Goal: Information Seeking & Learning: Learn about a topic

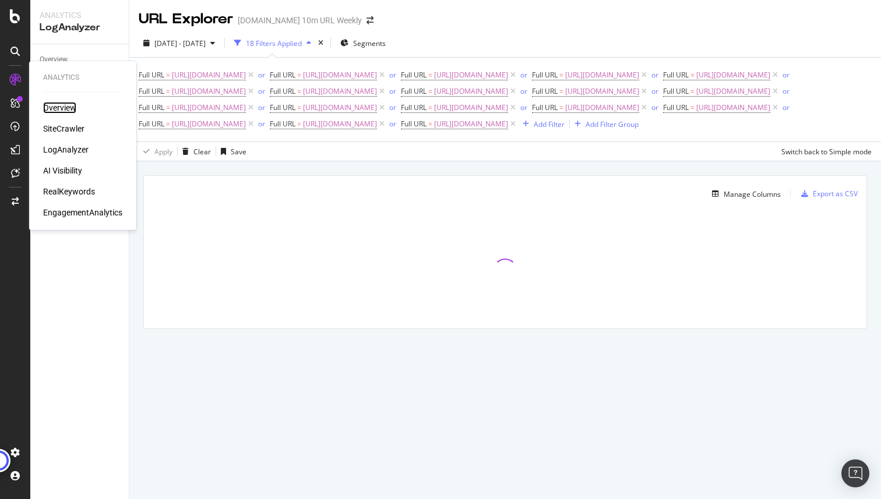
click at [61, 106] on div "Overview" at bounding box center [59, 108] width 33 height 12
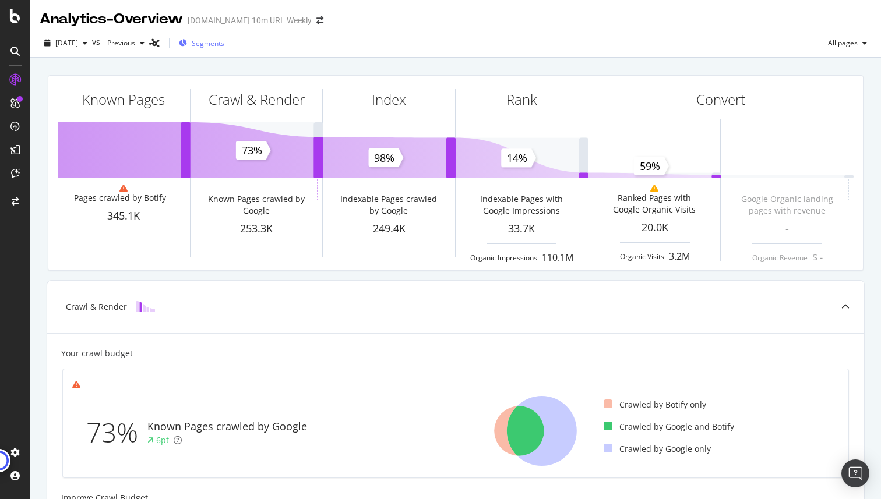
click at [224, 40] on span "Segments" at bounding box center [208, 43] width 33 height 10
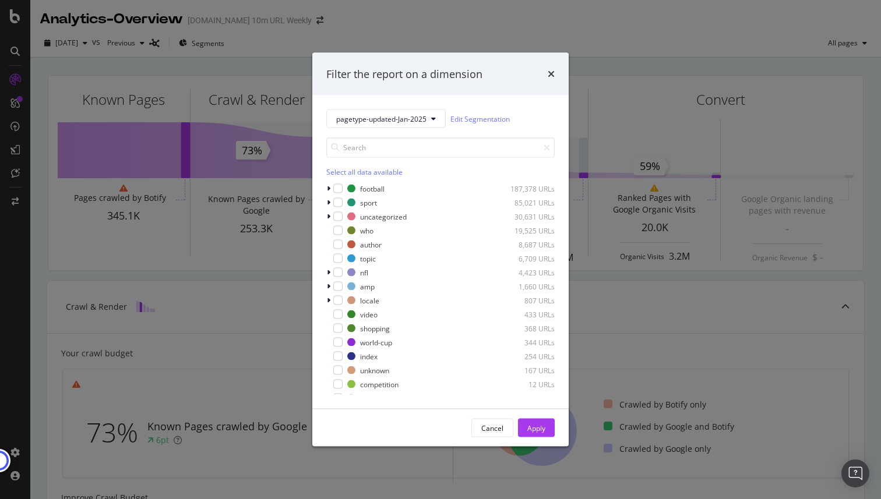
click at [17, 109] on div "Filter the report on a dimension pagetype-updated-Jan-2025 Edit Segmentation Se…" at bounding box center [440, 249] width 881 height 499
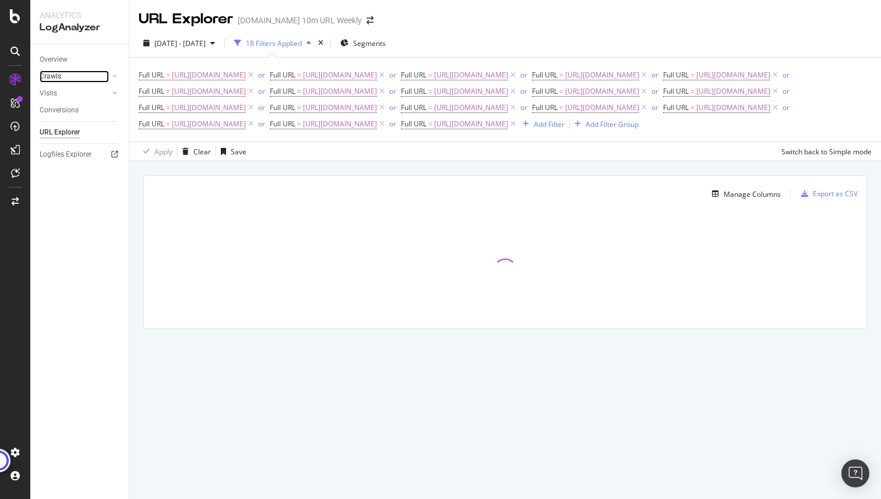
click at [61, 78] on link "Crawls" at bounding box center [74, 76] width 69 height 12
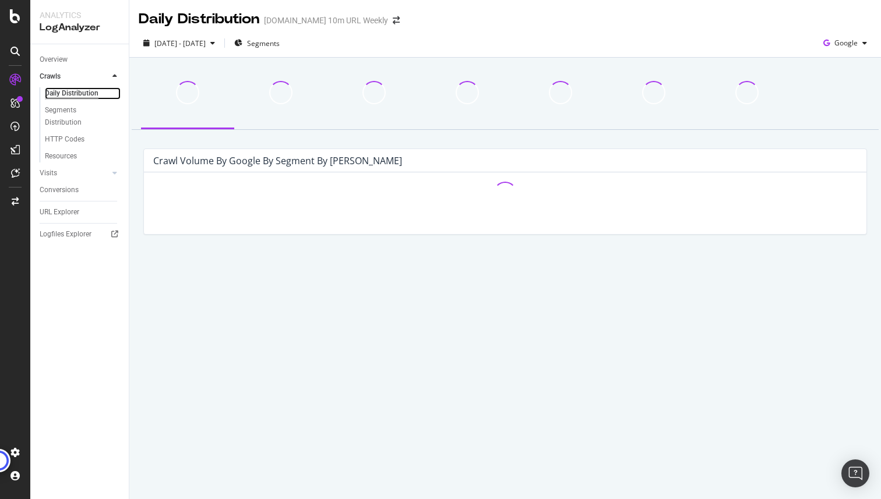
click at [77, 94] on div "Daily Distribution" at bounding box center [72, 93] width 54 height 12
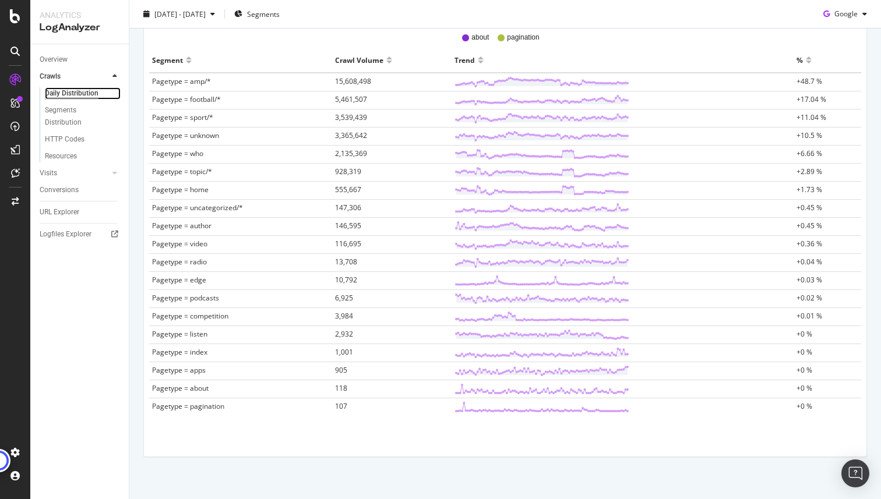
scroll to position [379, 0]
click at [626, 135] on circle at bounding box center [626, 134] width 3 height 3
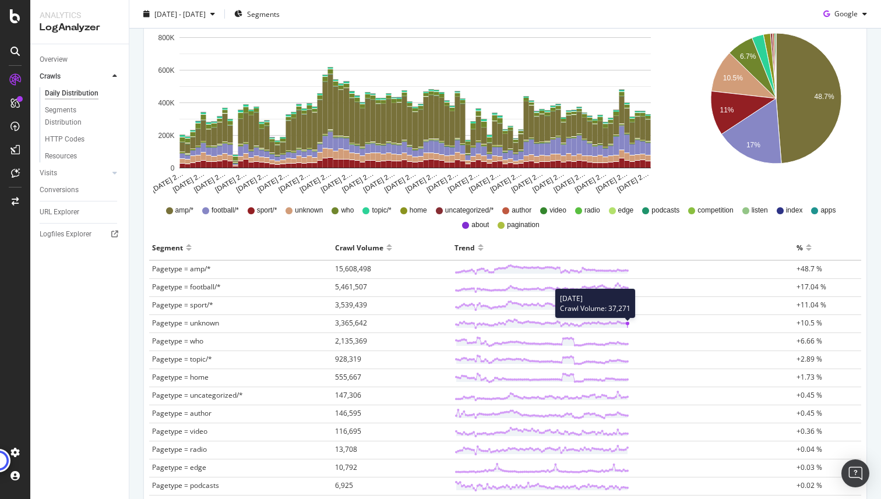
scroll to position [0, 0]
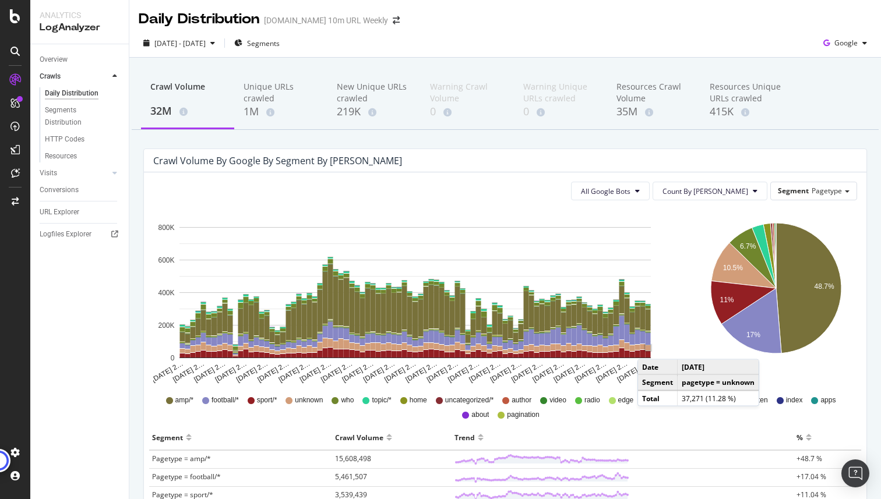
click at [649, 348] on rect "A chart." at bounding box center [647, 347] width 5 height 5
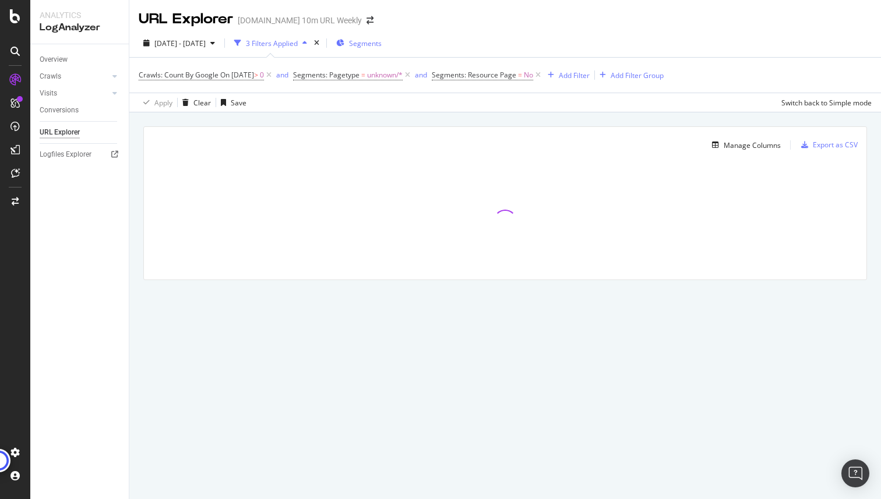
click at [381, 34] on div "Segments" at bounding box center [358, 42] width 45 height 17
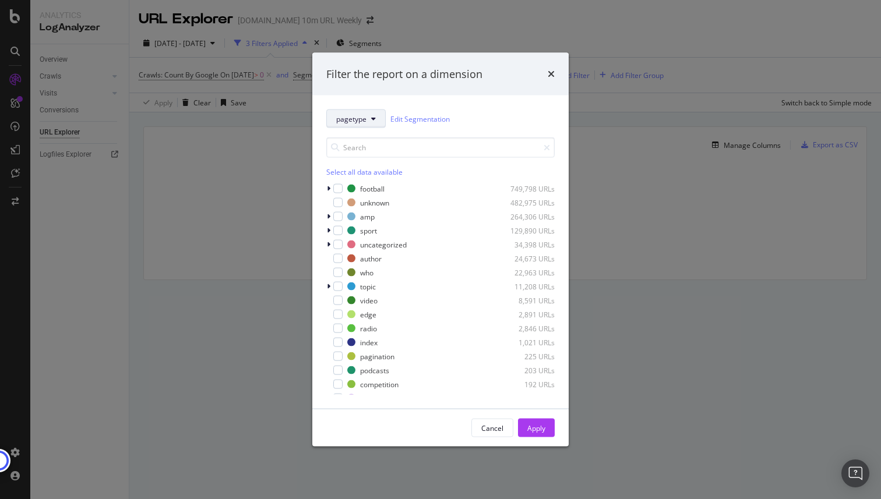
click at [368, 115] on button "pagetype" at bounding box center [355, 118] width 59 height 19
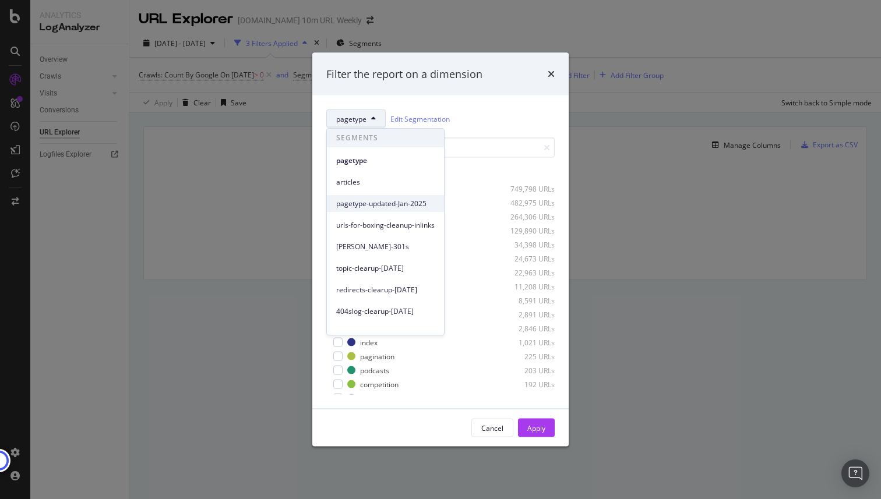
click at [407, 204] on span "pagetype-updated-Jan-2025" at bounding box center [385, 204] width 98 height 10
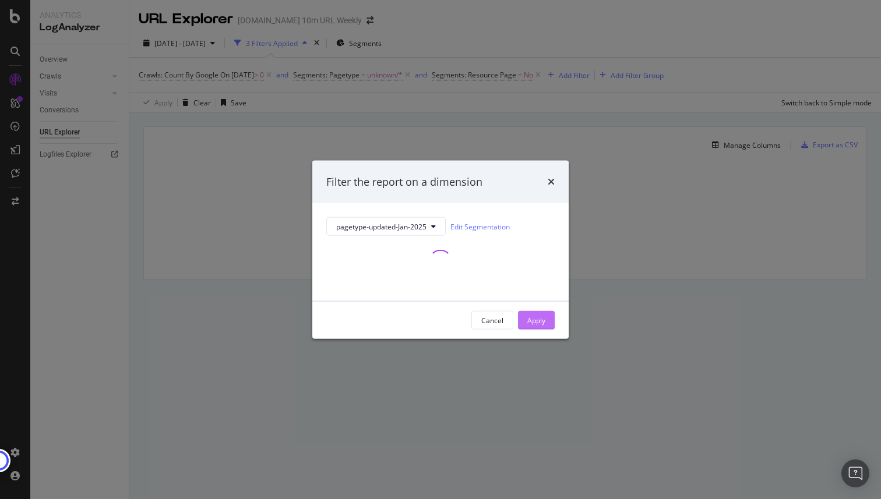
click at [536, 317] on div "Apply" at bounding box center [536, 320] width 18 height 10
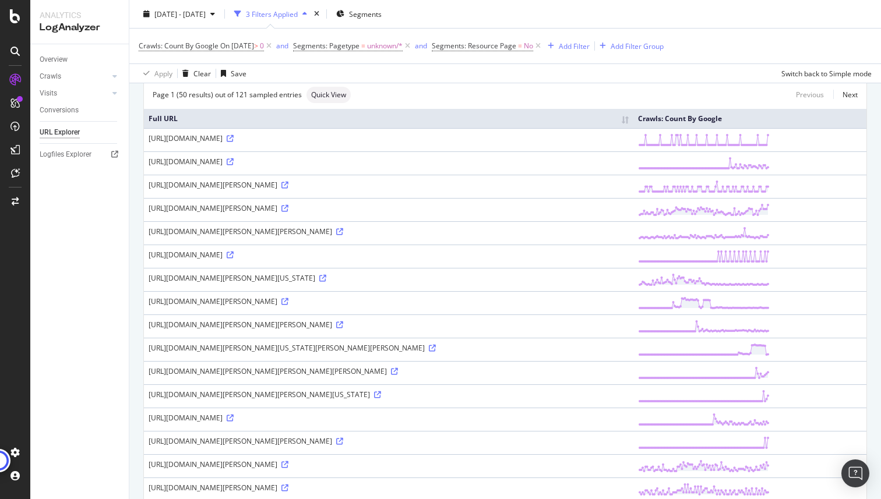
scroll to position [69, 0]
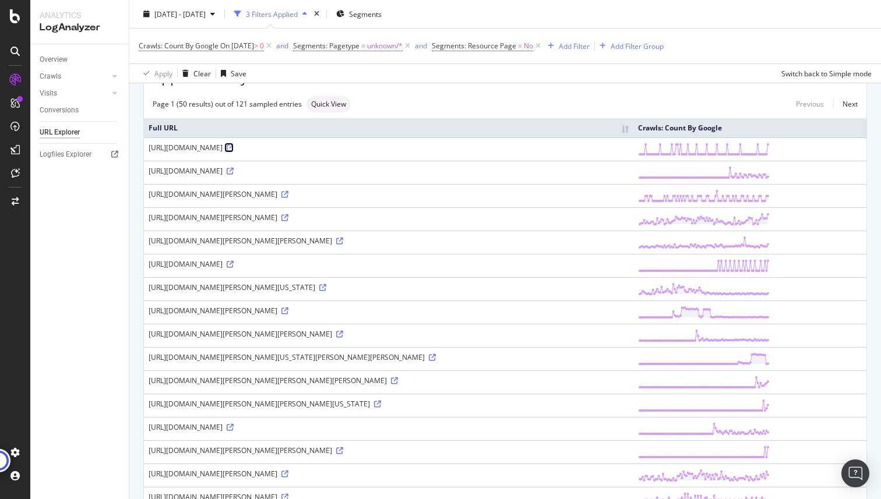
click at [234, 146] on icon at bounding box center [230, 147] width 7 height 7
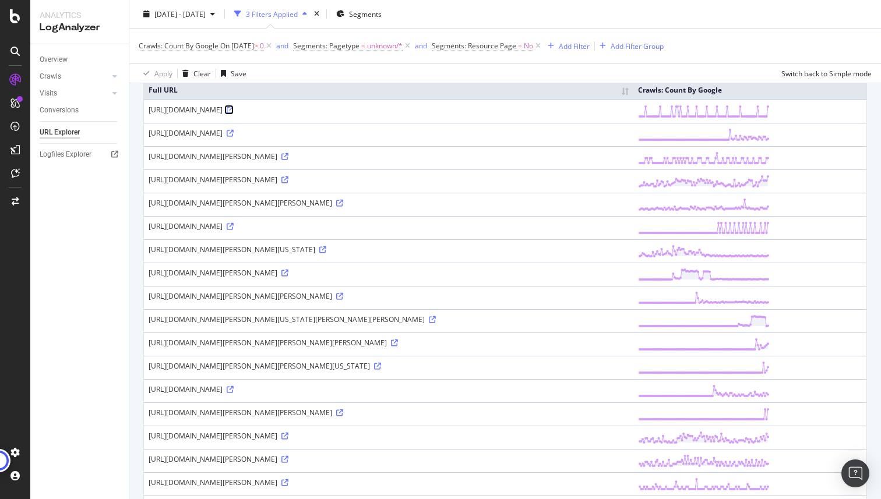
scroll to position [0, 0]
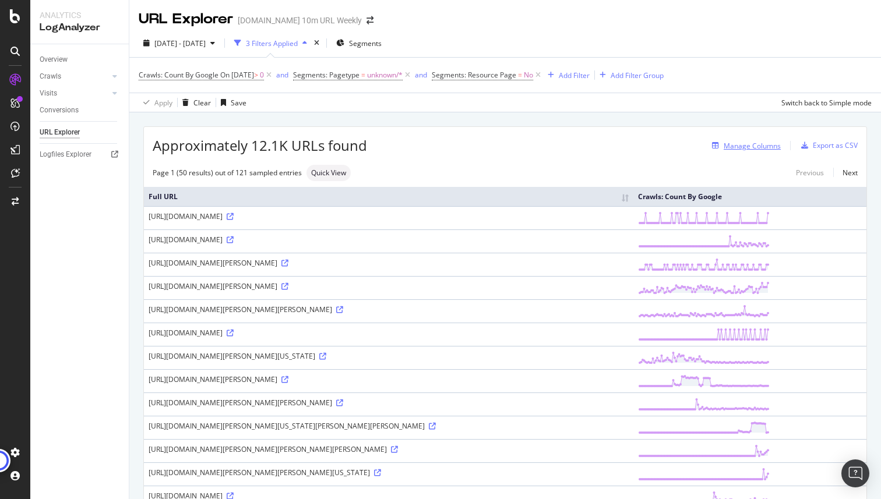
click at [747, 144] on div "Manage Columns" at bounding box center [751, 146] width 57 height 10
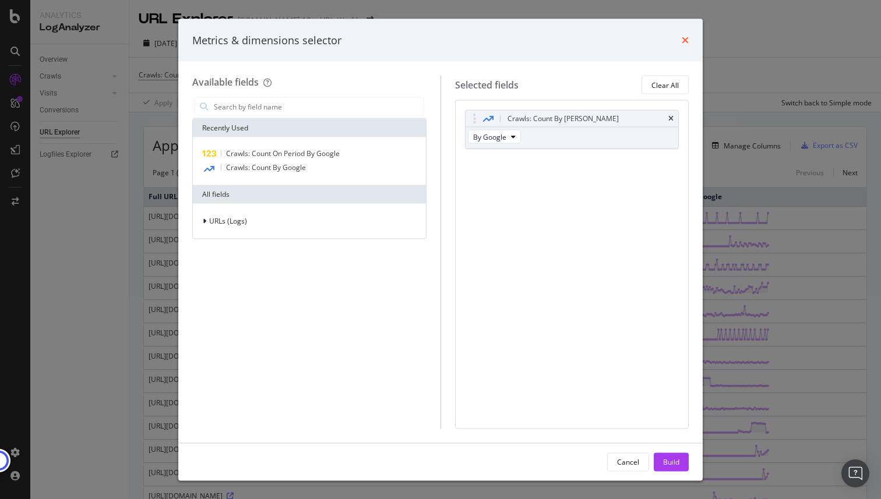
click at [683, 41] on icon "times" at bounding box center [684, 40] width 7 height 9
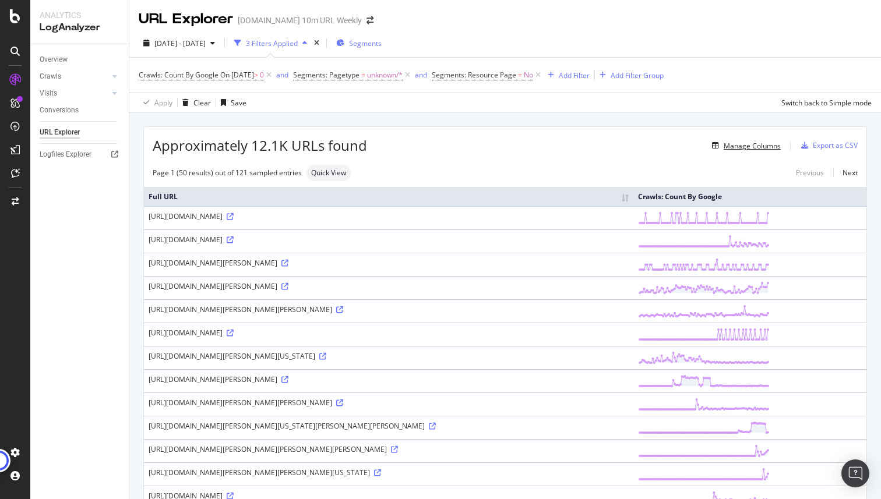
click at [381, 45] on span "Segments" at bounding box center [365, 43] width 33 height 10
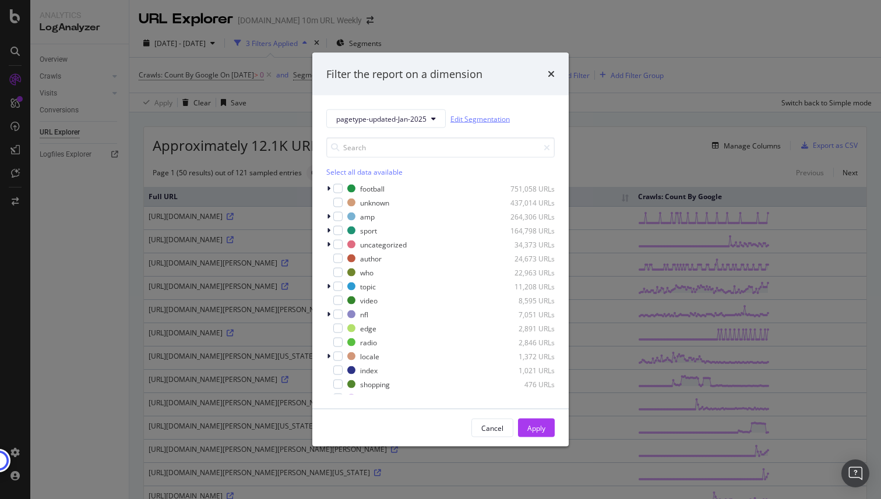
click at [471, 118] on link "Edit Segmentation" at bounding box center [479, 118] width 59 height 12
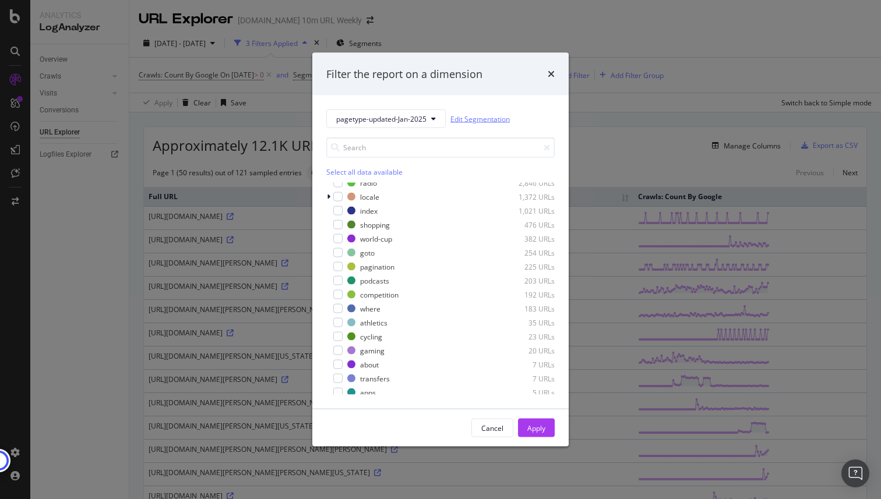
scroll to position [169, 0]
click at [402, 146] on input "modal" at bounding box center [440, 147] width 228 height 20
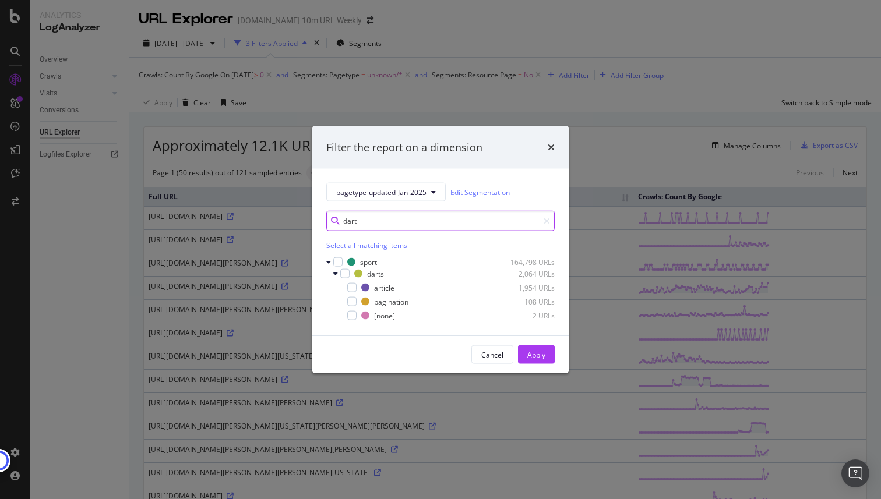
scroll to position [0, 0]
click at [351, 222] on input "dart" at bounding box center [440, 221] width 228 height 20
type input "b"
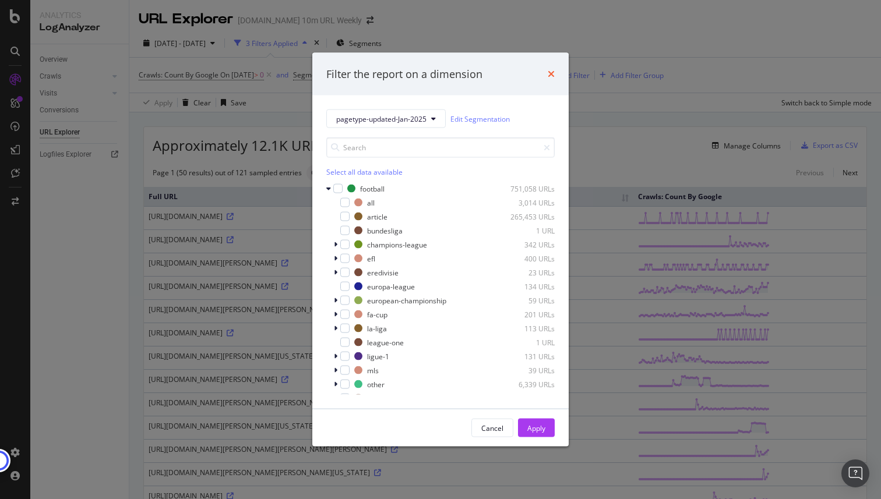
click at [554, 73] on icon "times" at bounding box center [550, 73] width 7 height 9
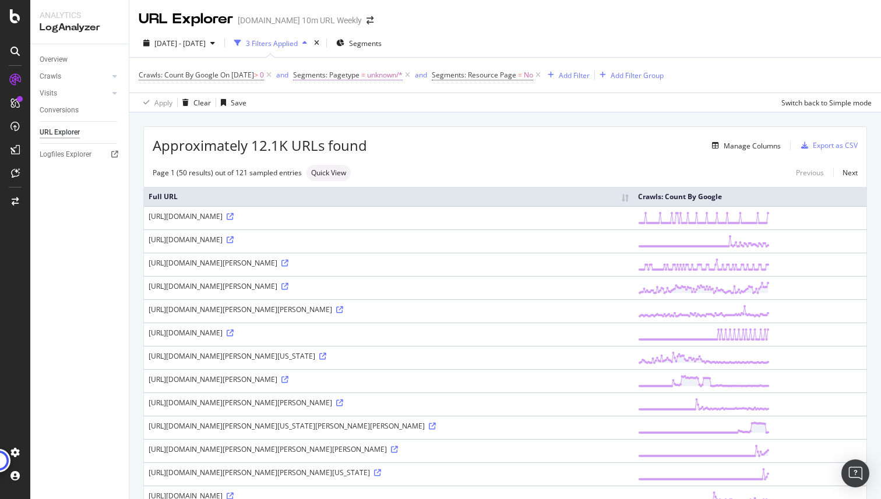
click at [402, 76] on span "unknown/*" at bounding box center [385, 75] width 36 height 16
click at [319, 44] on icon "times" at bounding box center [316, 43] width 5 height 7
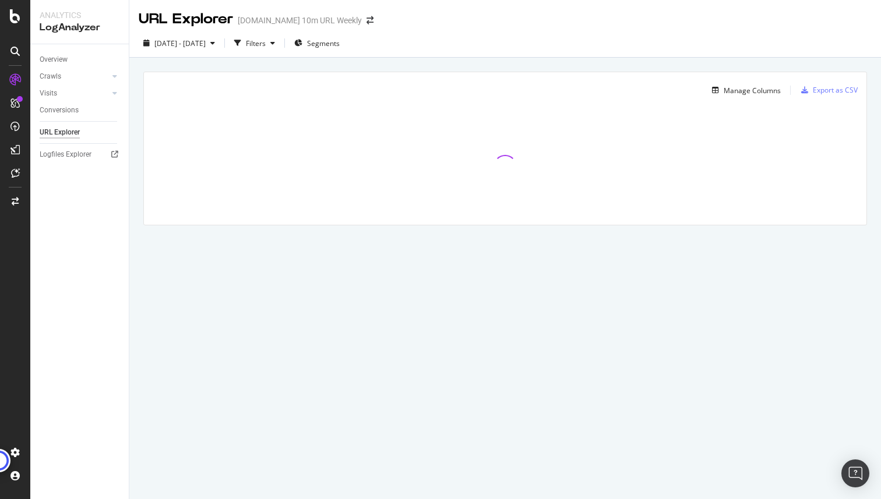
click at [340, 44] on span "Segments" at bounding box center [323, 43] width 33 height 10
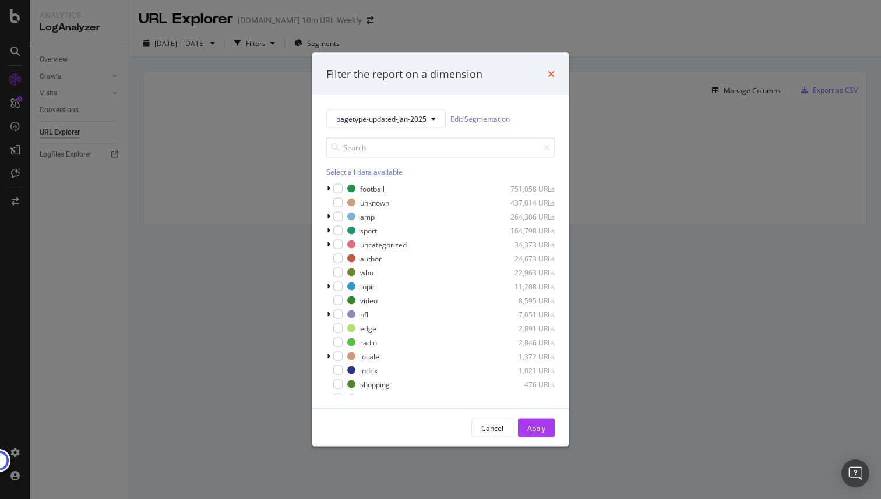
click at [549, 78] on icon "times" at bounding box center [550, 73] width 7 height 9
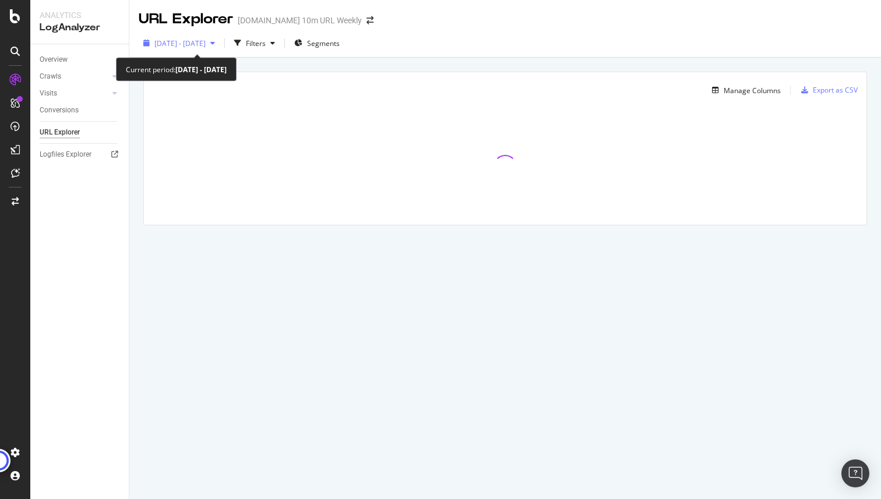
click at [199, 45] on span "2025 Feb. 23rd - May. 22nd" at bounding box center [179, 43] width 51 height 10
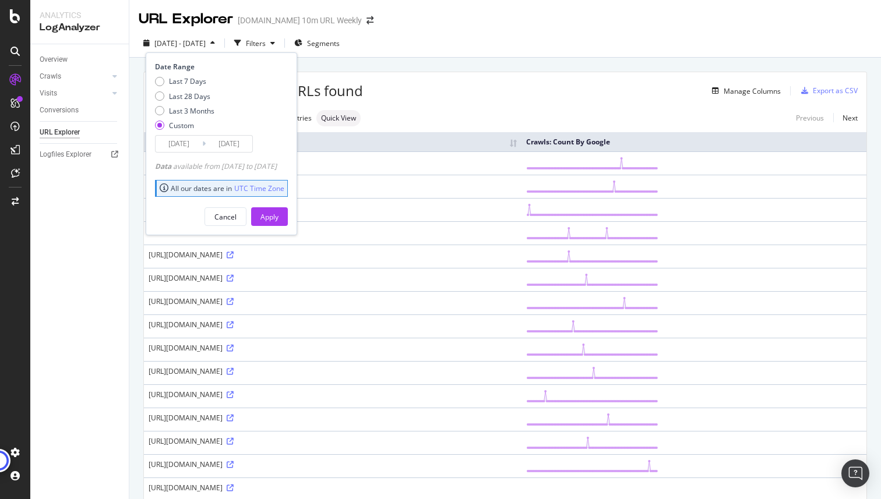
click at [203, 148] on icon at bounding box center [203, 143] width 3 height 11
click at [241, 140] on input "2025/05/22" at bounding box center [229, 144] width 47 height 16
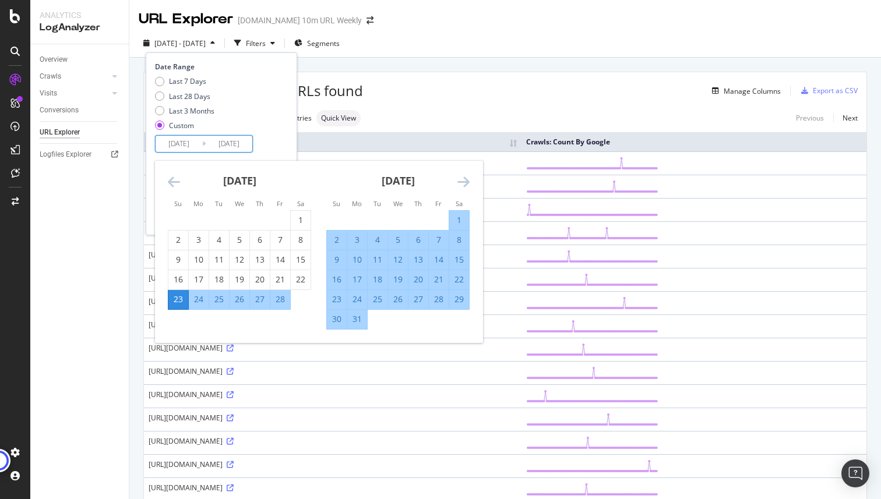
click at [468, 181] on icon "Move forward to switch to the next month." at bounding box center [463, 182] width 12 height 14
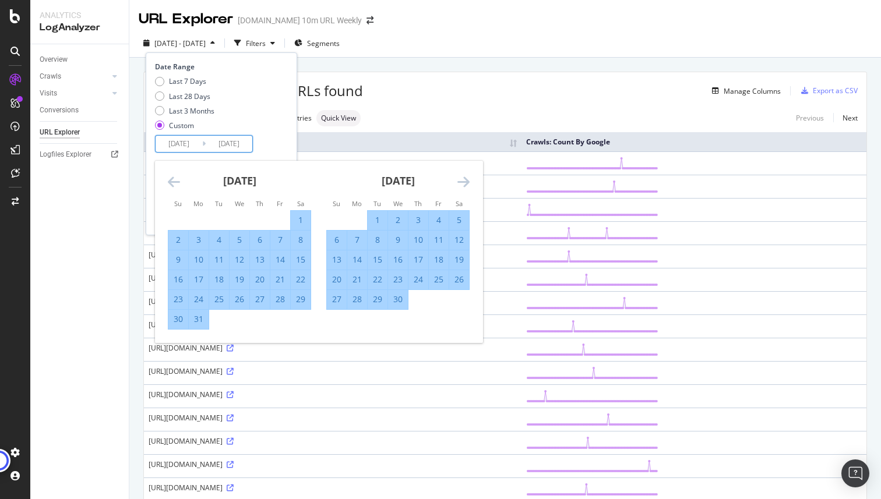
click at [468, 181] on icon "Move forward to switch to the next month." at bounding box center [463, 182] width 12 height 14
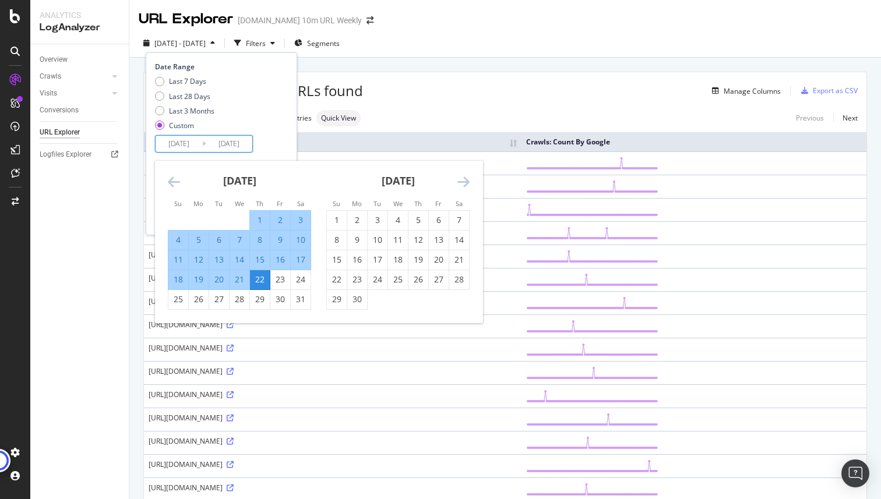
click at [468, 181] on icon "Move forward to switch to the next month." at bounding box center [463, 182] width 12 height 14
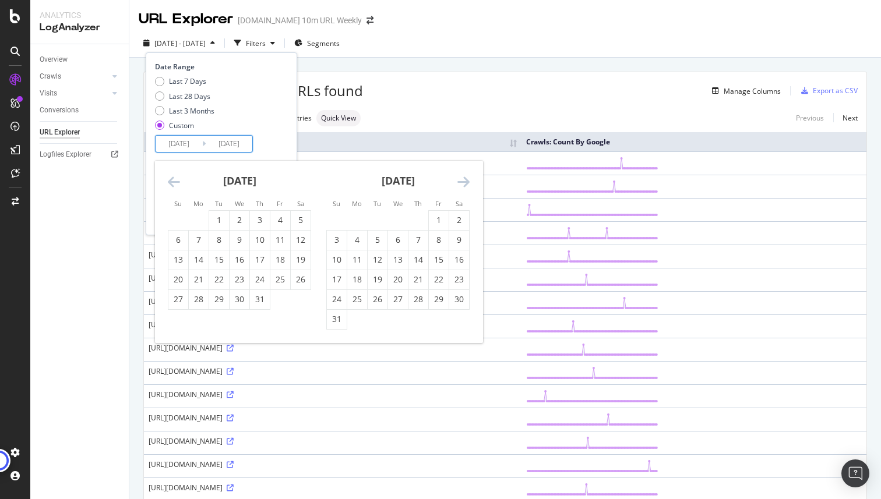
click at [468, 181] on icon "Move forward to switch to the next month." at bounding box center [463, 182] width 12 height 14
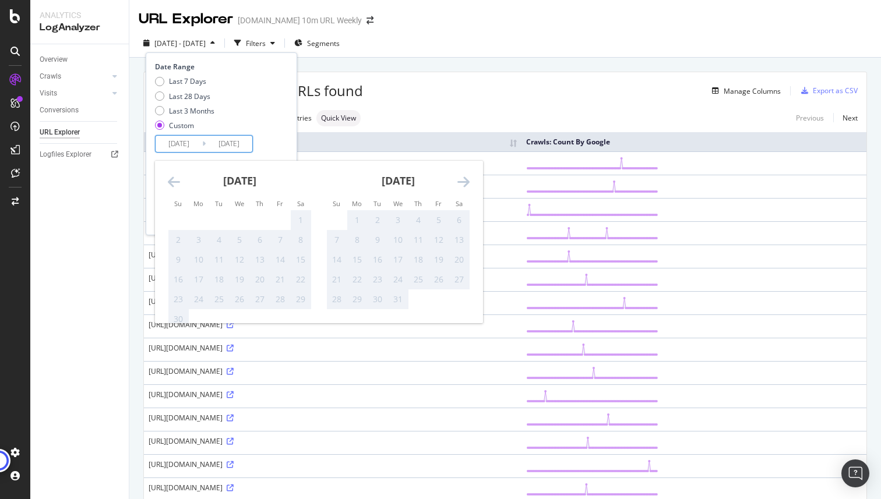
click at [468, 181] on icon "Move forward to switch to the next month." at bounding box center [463, 182] width 12 height 14
click at [164, 181] on div "December 2025 1 2 3 4 5 6 7 8 9 10 11 12 13 14 15 16 17 18 19 20 21 22 23 24 25…" at bounding box center [239, 235] width 158 height 149
click at [171, 181] on icon "Move backward to switch to the previous month." at bounding box center [174, 182] width 12 height 14
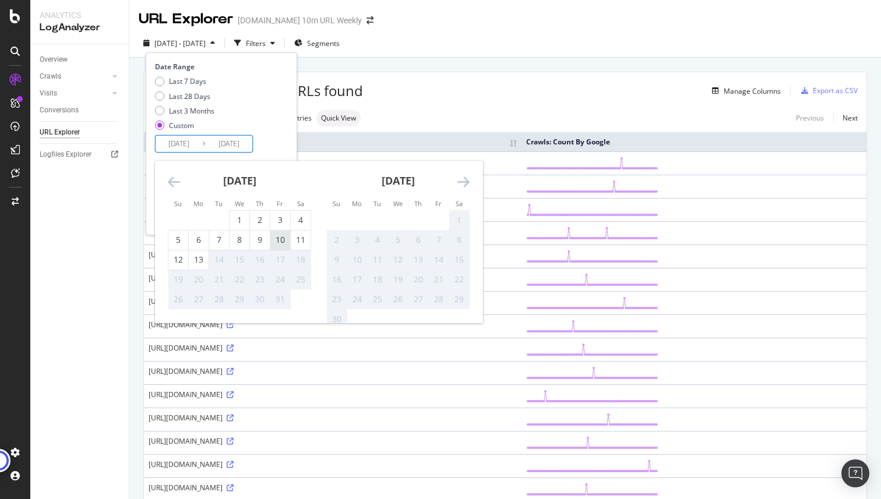
click at [274, 238] on div "10" at bounding box center [280, 240] width 20 height 12
type input "2025/10/10"
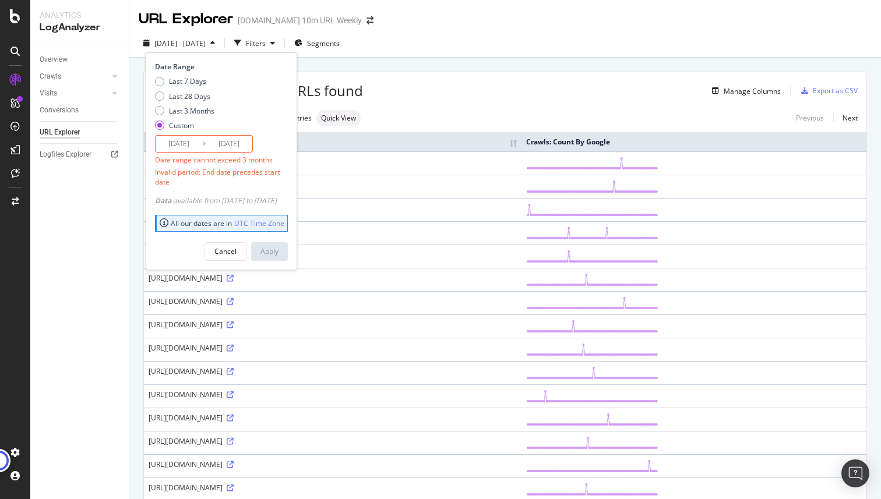
click at [235, 149] on input "2025/10/10" at bounding box center [229, 144] width 47 height 16
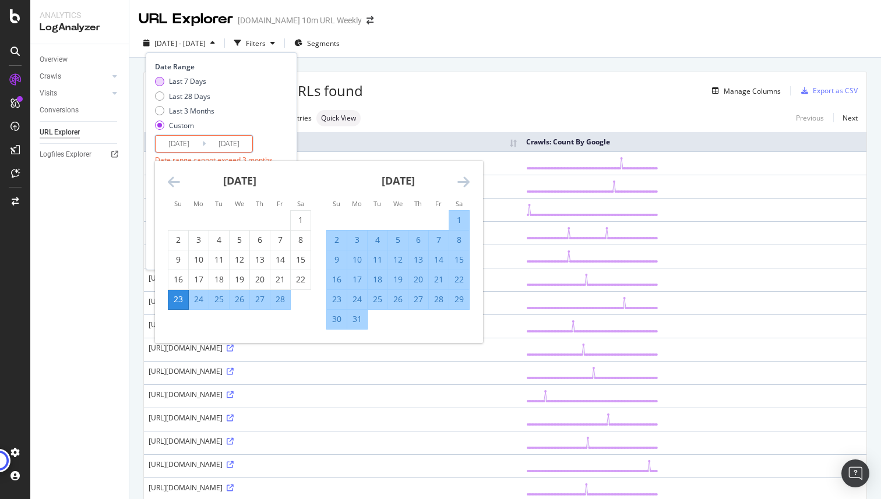
click at [186, 81] on div "Last 7 Days" at bounding box center [187, 81] width 37 height 10
type input "2025/10/07"
type input "2025/10/13"
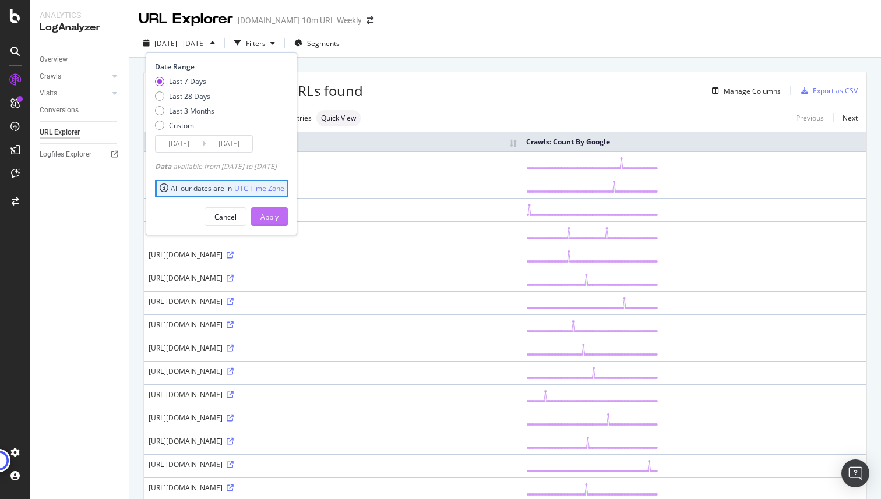
click at [278, 217] on div "Apply" at bounding box center [269, 217] width 18 height 10
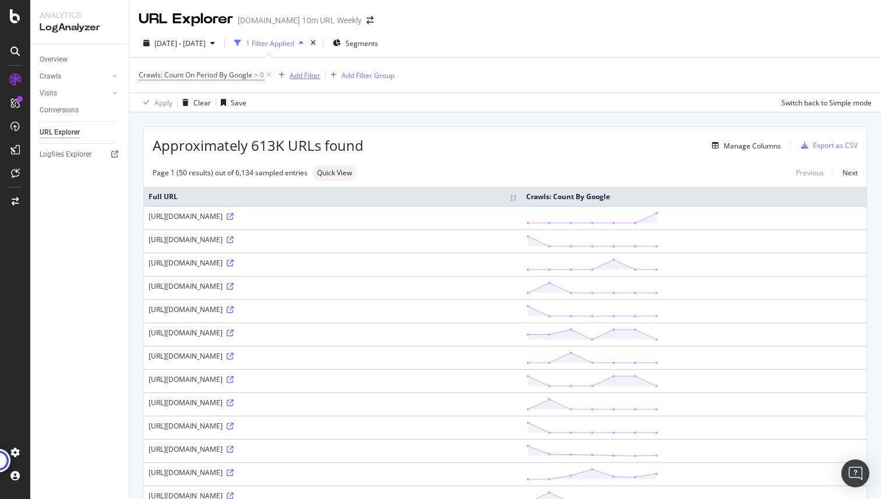
click at [306, 77] on div "Add Filter" at bounding box center [304, 75] width 31 height 10
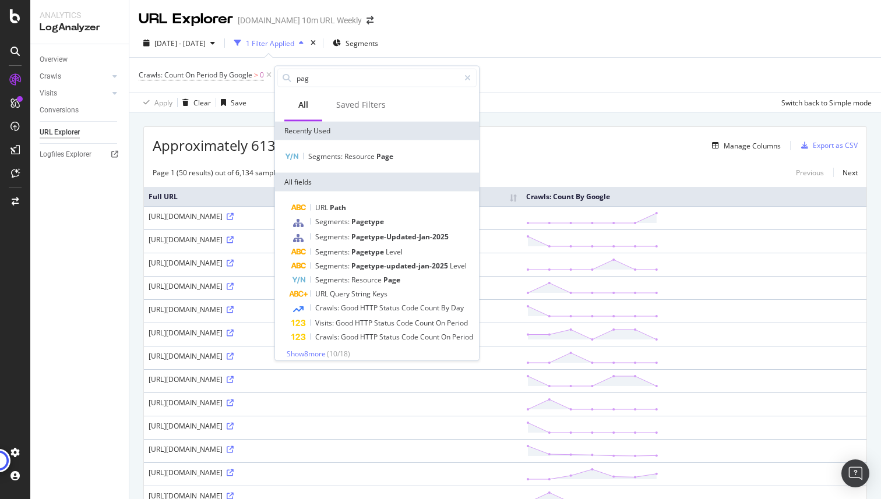
type input "page"
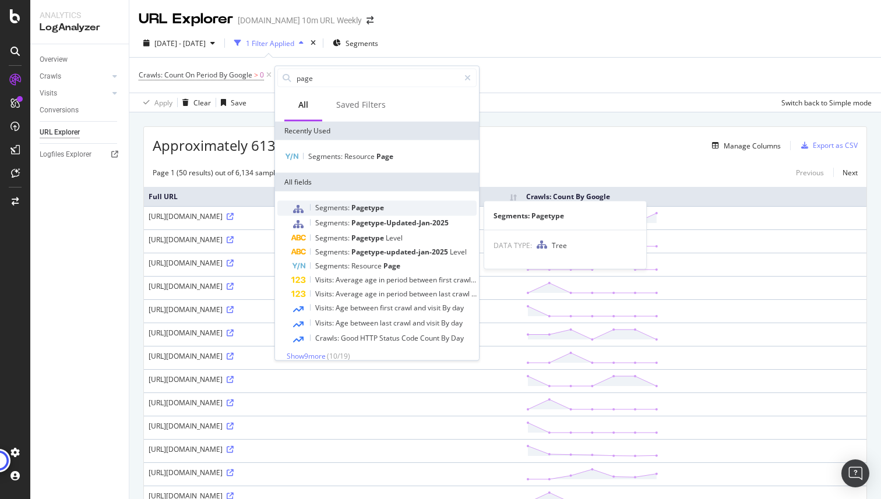
click at [351, 205] on span "Pagetype" at bounding box center [367, 208] width 33 height 10
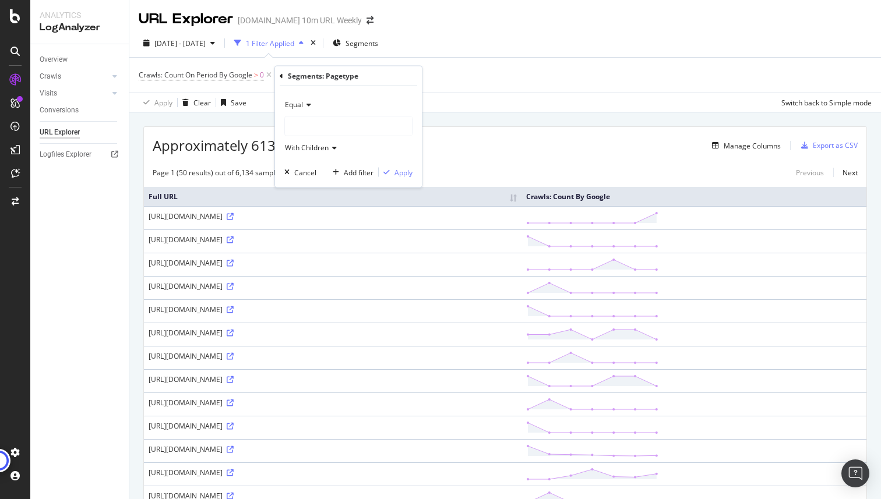
click at [312, 128] on div at bounding box center [348, 126] width 127 height 19
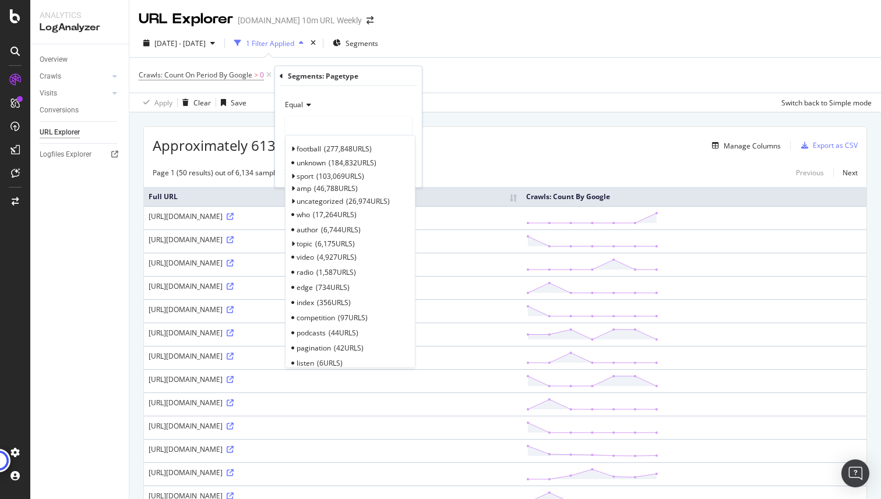
click at [215, 58] on div "Crawls: Count On Period By Google > 0 Add Filter Add Filter Group" at bounding box center [505, 75] width 733 height 35
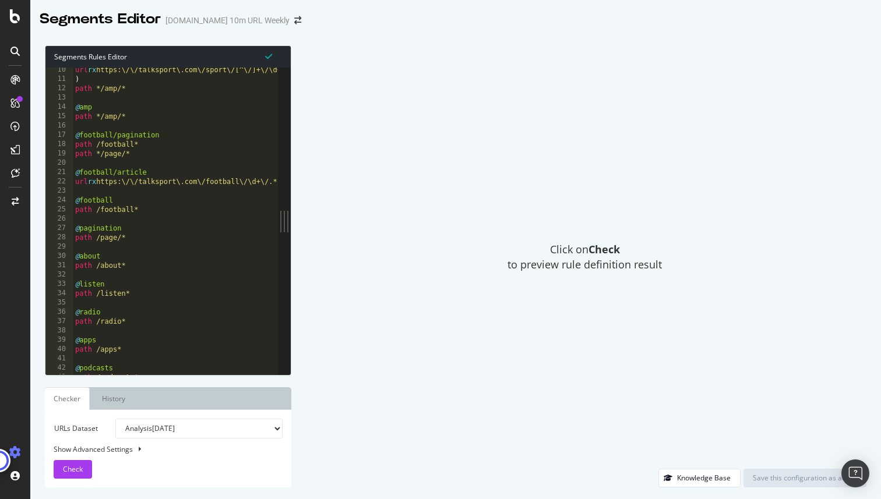
scroll to position [15, 0]
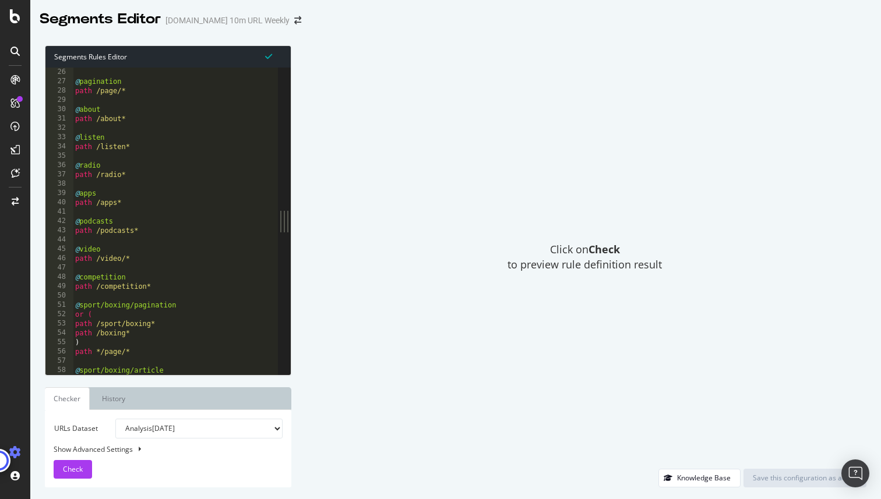
click at [195, 210] on div "path /football* @ pagination path /page/* @ about path /about* @ listen path /l…" at bounding box center [667, 221] width 1188 height 326
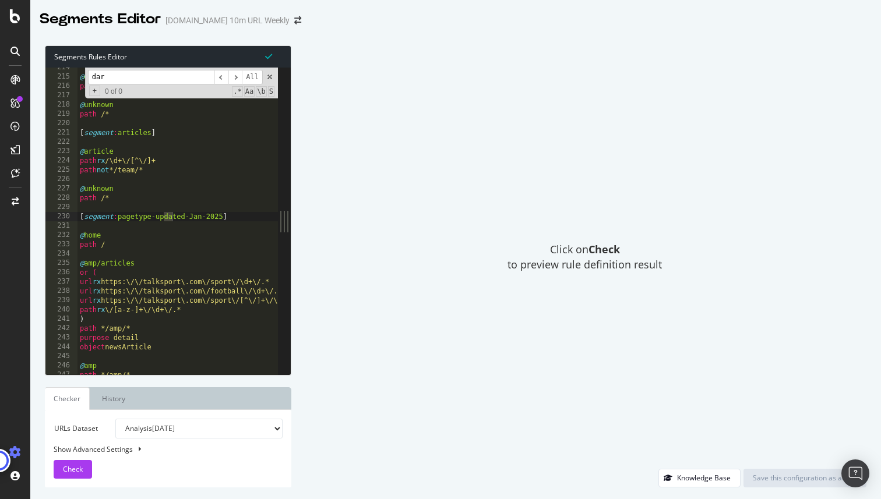
scroll to position [426, 0]
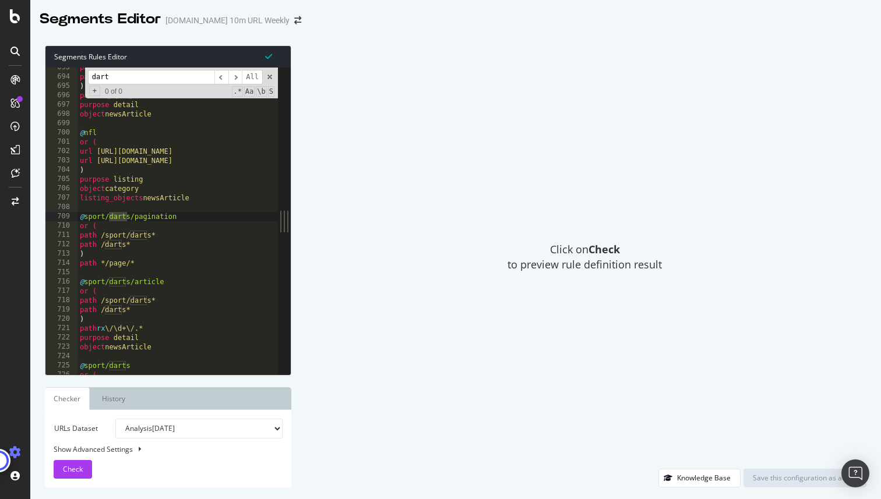
type input "dart"
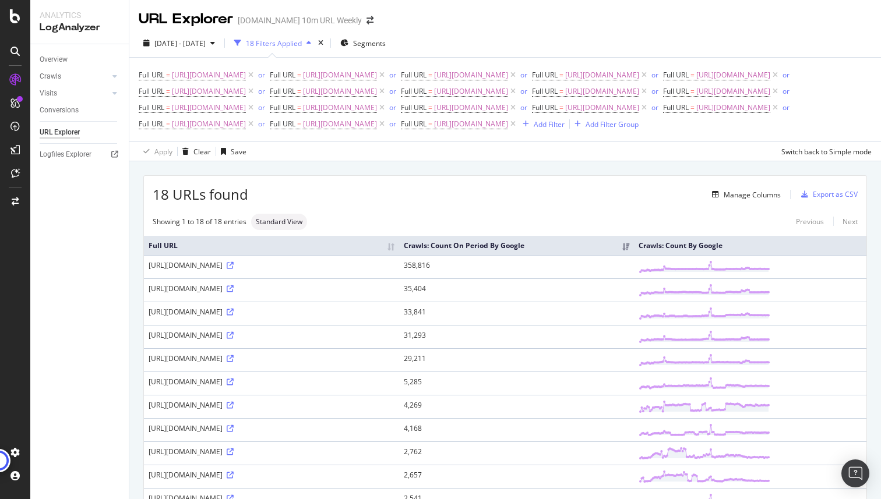
scroll to position [15, 0]
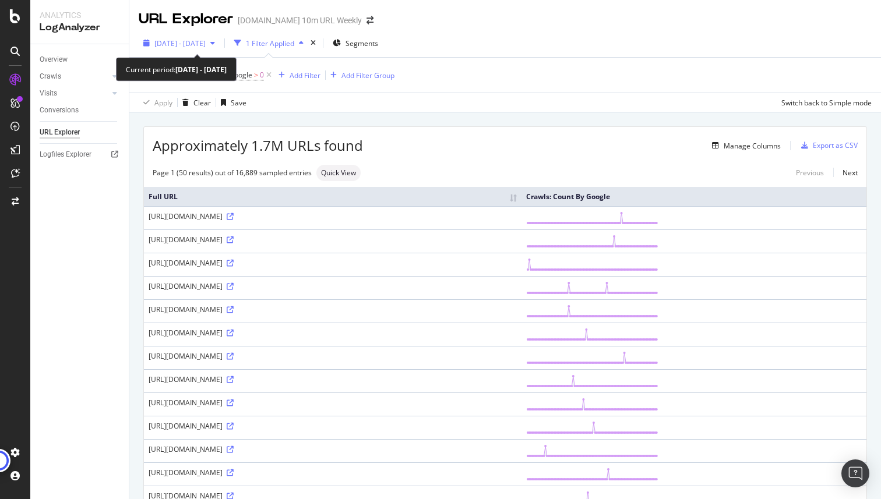
click at [214, 34] on button "2025 Feb. 23rd - May. 22nd" at bounding box center [179, 43] width 81 height 19
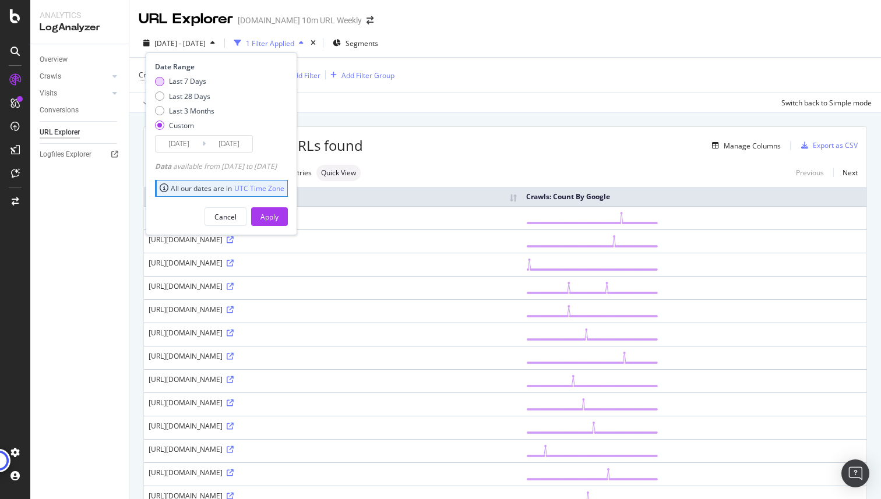
click at [190, 81] on div "Last 7 Days" at bounding box center [187, 81] width 37 height 10
type input "2025/10/07"
type input "2025/10/13"
click at [278, 215] on div "Apply" at bounding box center [269, 217] width 18 height 10
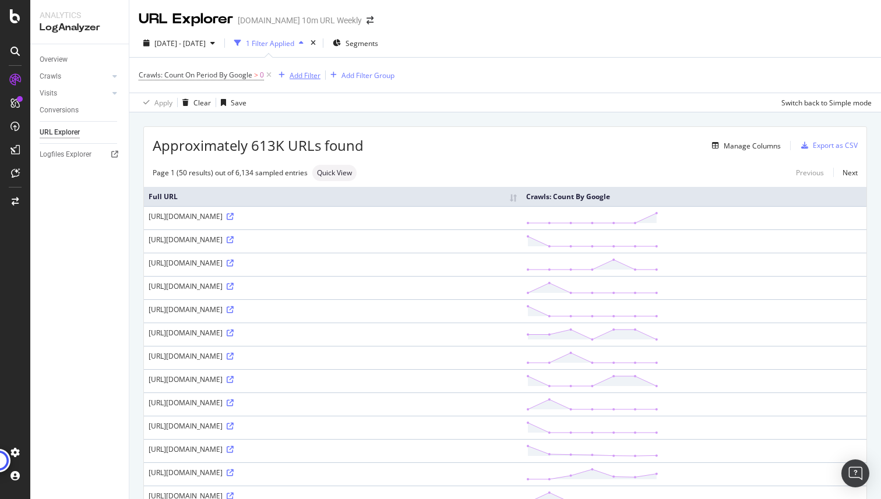
click at [302, 72] on div "Add Filter" at bounding box center [304, 75] width 31 height 10
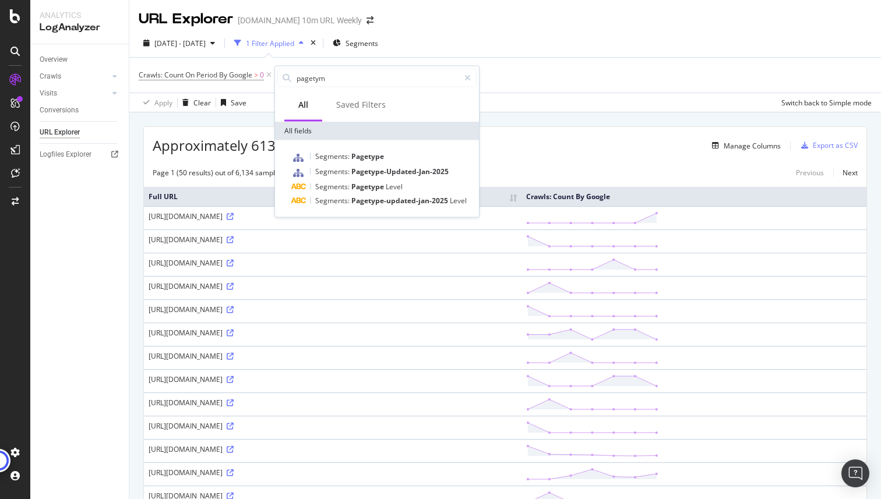
type input "pagetyme"
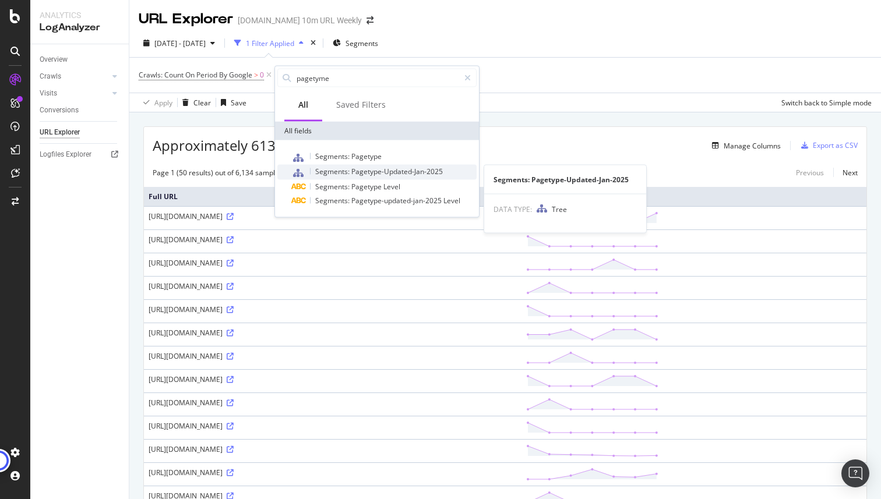
click at [354, 176] on div "Segments: Pagetype-Updated-Jan-2025" at bounding box center [383, 172] width 185 height 15
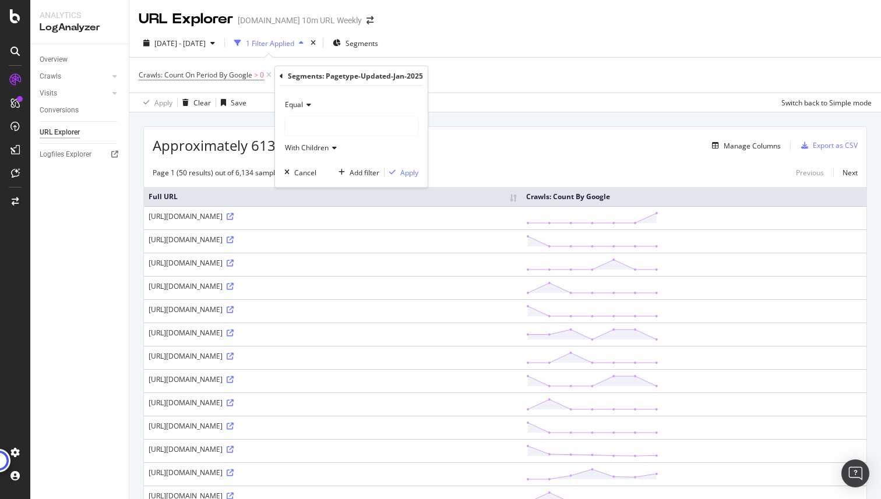
click at [318, 123] on div at bounding box center [351, 126] width 133 height 19
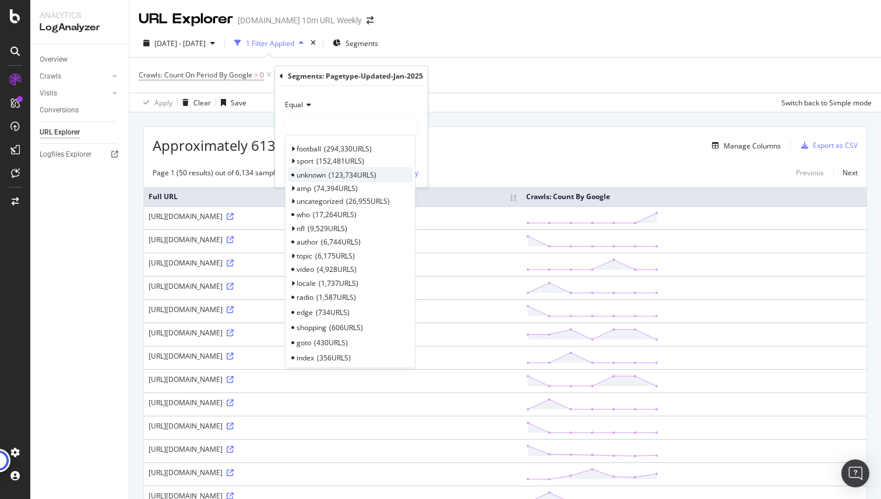
click at [312, 176] on span "unknown" at bounding box center [310, 174] width 29 height 10
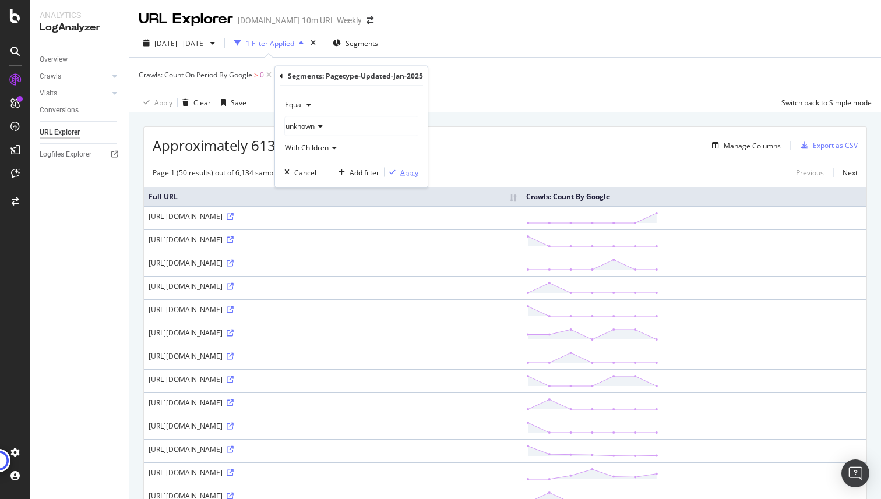
click at [396, 173] on div "button" at bounding box center [392, 172] width 16 height 7
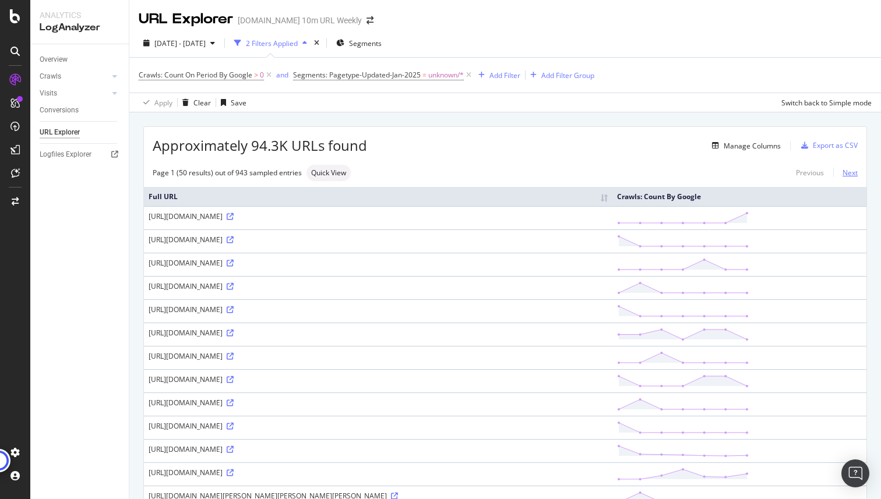
click at [853, 174] on link "Next" at bounding box center [845, 172] width 24 height 17
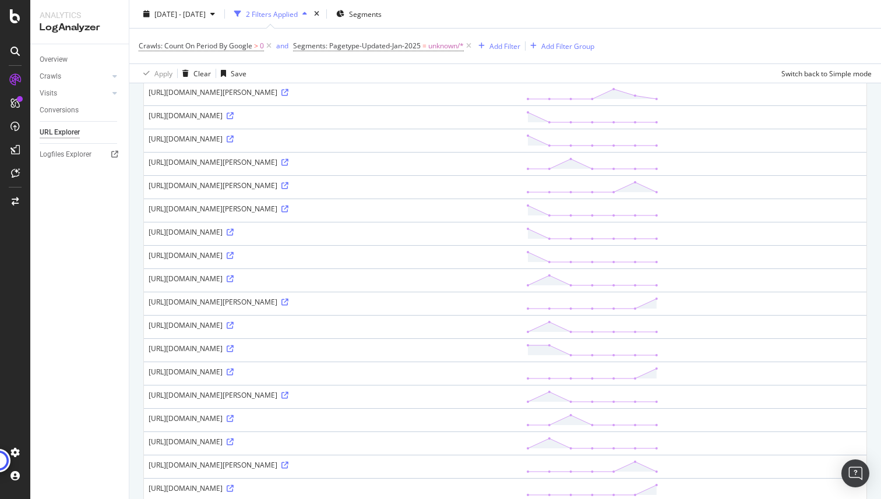
scroll to position [927, 0]
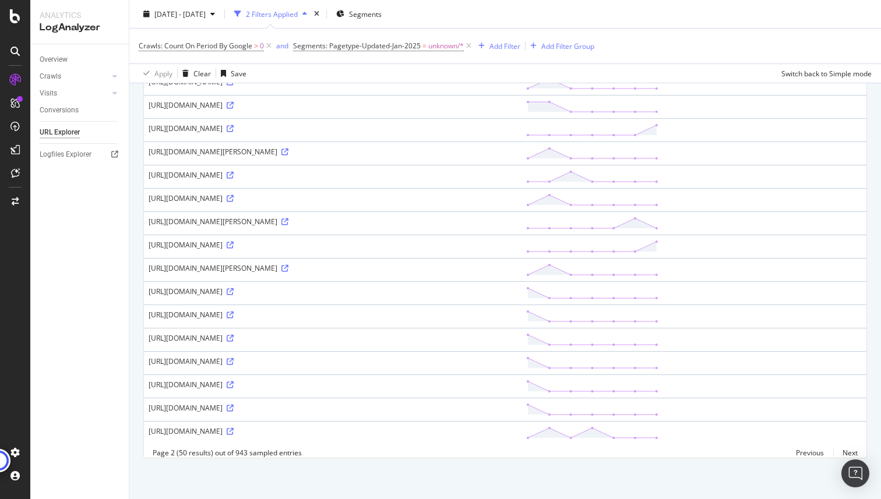
drag, startPoint x: 216, startPoint y: 270, endPoint x: 289, endPoint y: 268, distance: 72.8
click at [289, 268] on div "https://talksport.com/wp-content/uploads/sites/5/2013/06/Stephan-El-Shaarawy20.…" at bounding box center [333, 268] width 368 height 10
copy div "/wp-content/uploads/"
click at [505, 47] on div "Add Filter" at bounding box center [504, 46] width 31 height 10
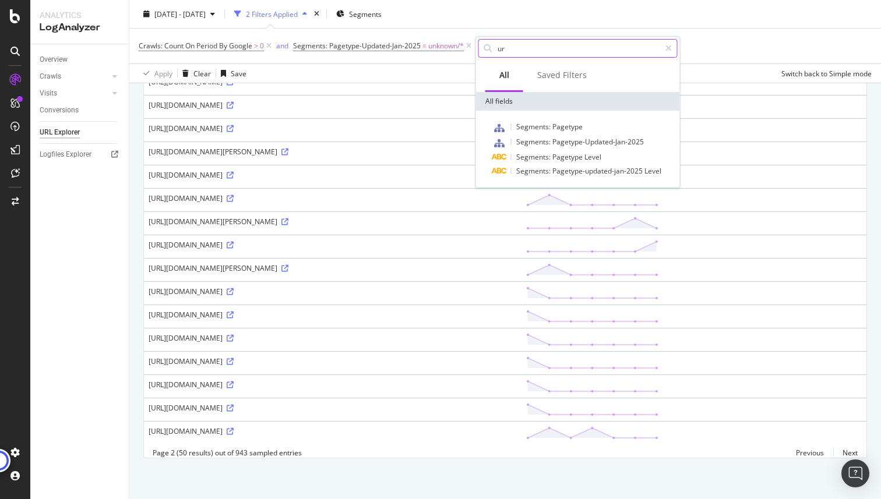
type input "url"
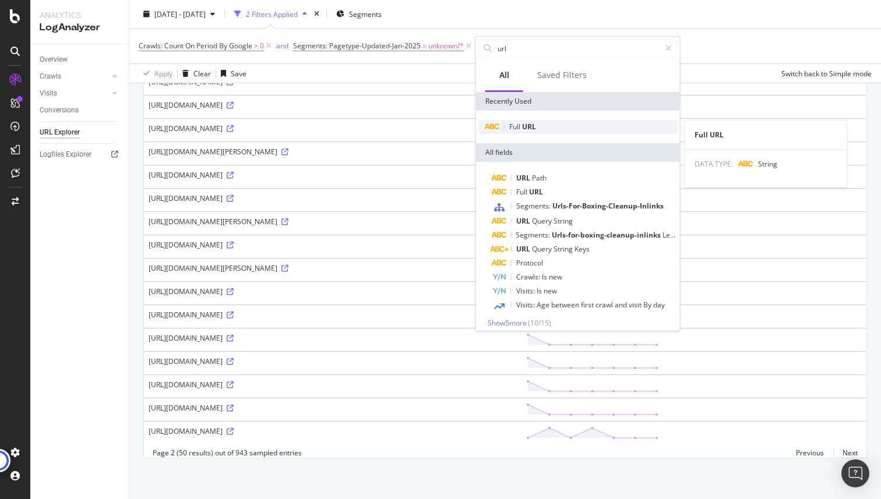
click at [536, 128] on div "Full URL" at bounding box center [577, 127] width 199 height 14
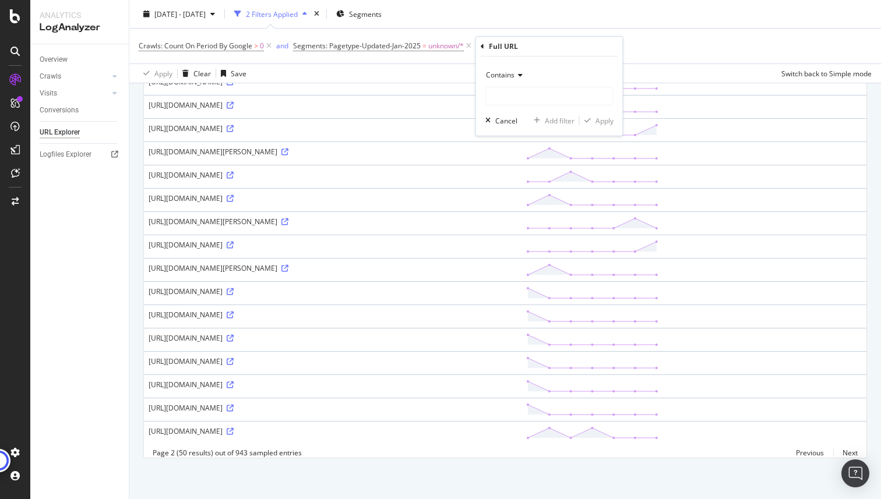
click at [514, 74] on span "Contains" at bounding box center [500, 75] width 29 height 10
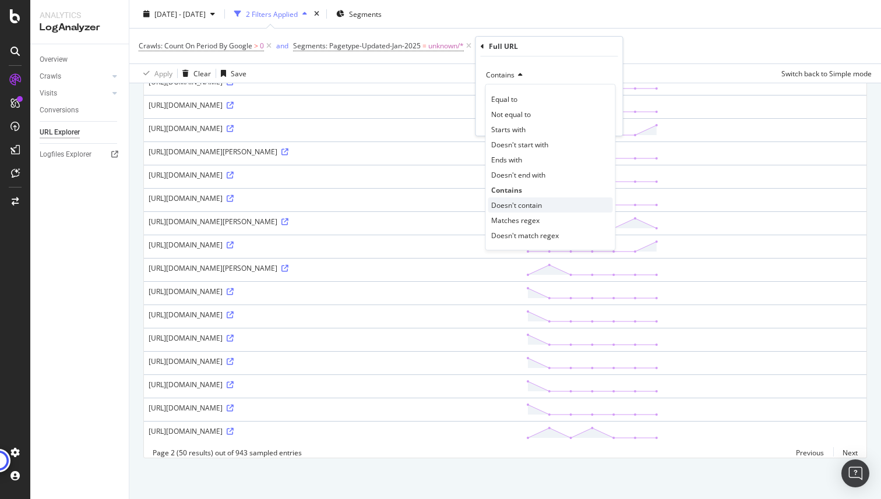
click at [523, 204] on span "Doesn't contain" at bounding box center [516, 205] width 51 height 10
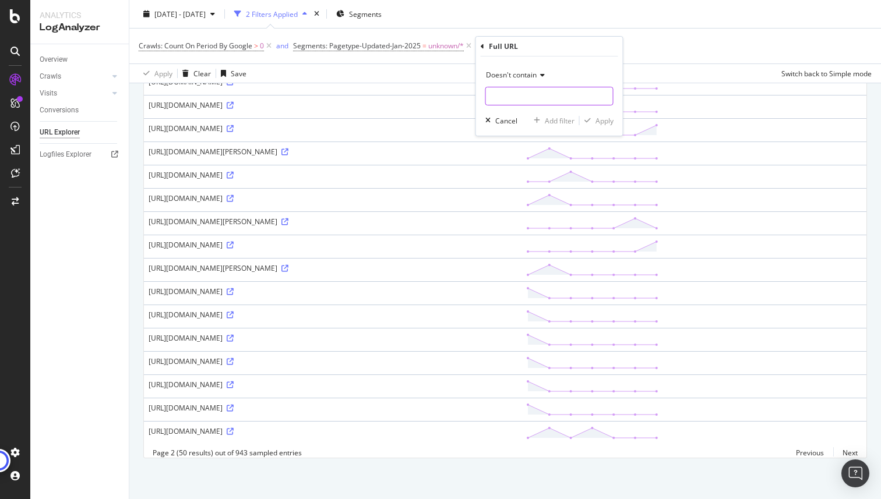
click at [511, 94] on input "text" at bounding box center [549, 96] width 127 height 19
paste input "/wp-content/uploads/"
type input "/wp-content/uploads/"
click at [597, 122] on div "Apply" at bounding box center [604, 121] width 18 height 10
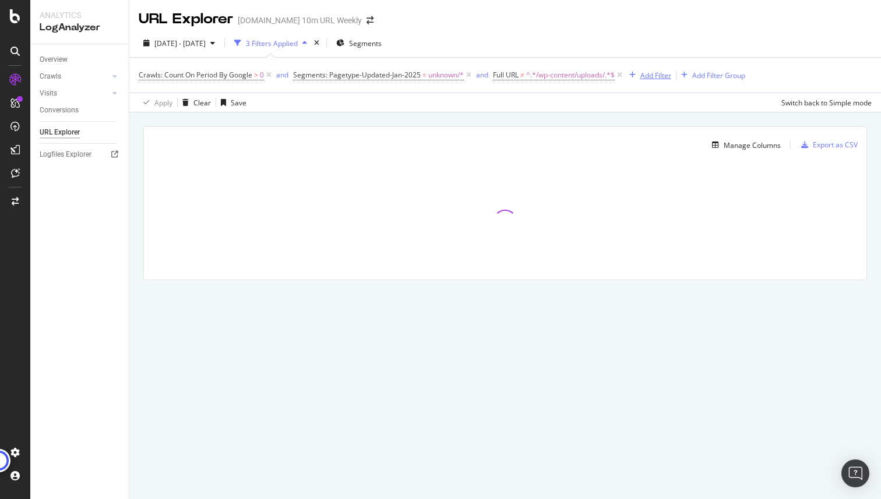
click at [649, 75] on div "Add Filter" at bounding box center [655, 75] width 31 height 10
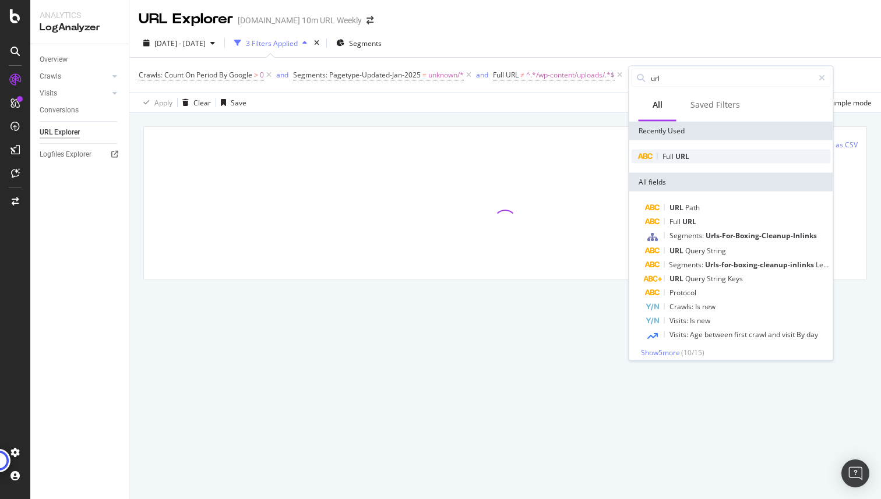
click at [685, 151] on span "URL" at bounding box center [682, 156] width 14 height 10
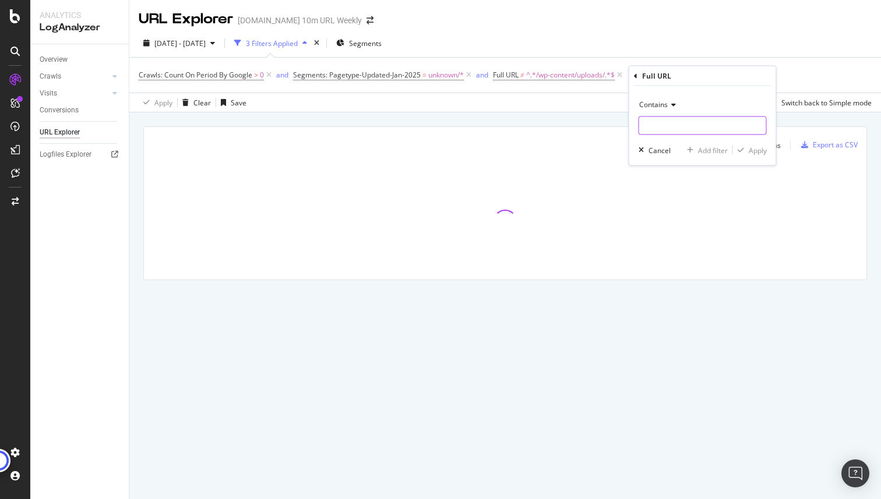
click at [675, 126] on input "text" at bounding box center [702, 125] width 127 height 19
click at [702, 28] on div "URL Explorer talksport.com 10m URL Weekly" at bounding box center [504, 14] width 751 height 29
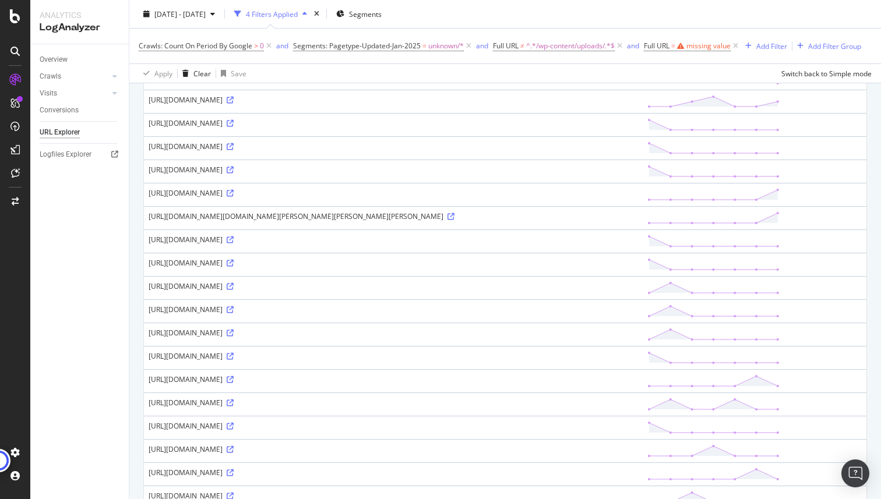
scroll to position [536, 0]
click at [234, 243] on icon at bounding box center [230, 239] width 7 height 7
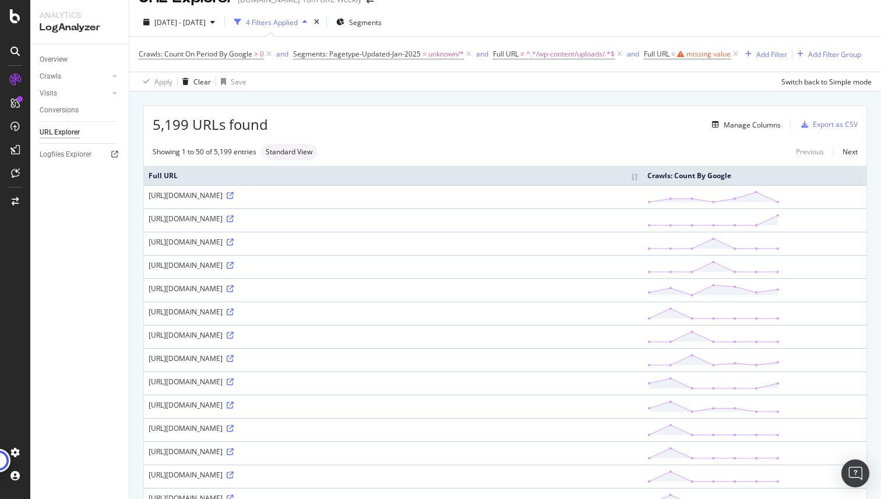
scroll to position [0, 0]
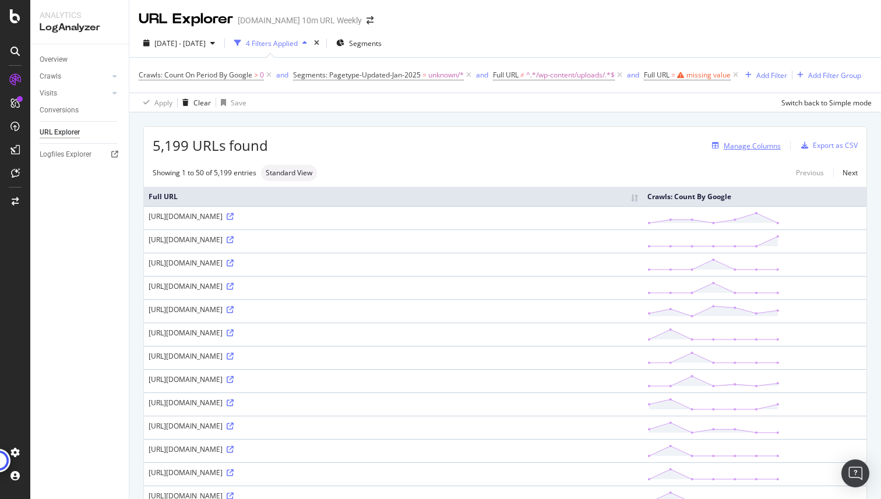
click at [759, 148] on div "Manage Columns" at bounding box center [751, 146] width 57 height 10
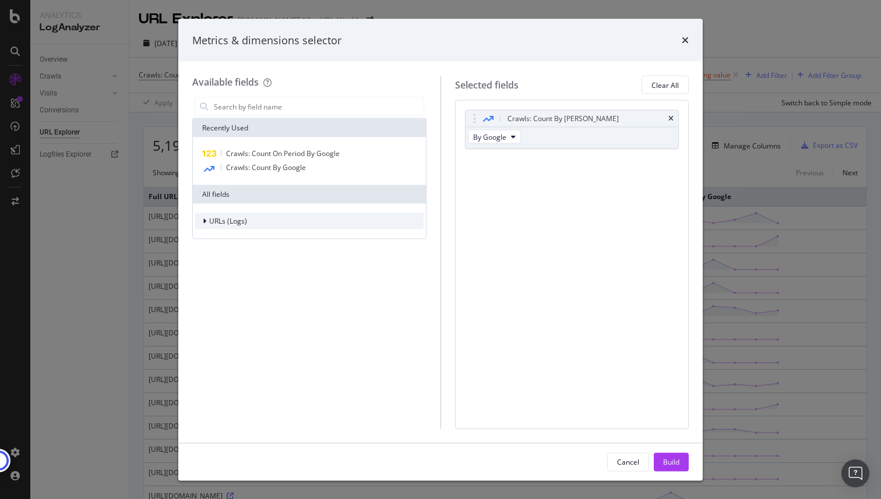
click at [229, 220] on span "URLs (Logs)" at bounding box center [228, 221] width 38 height 10
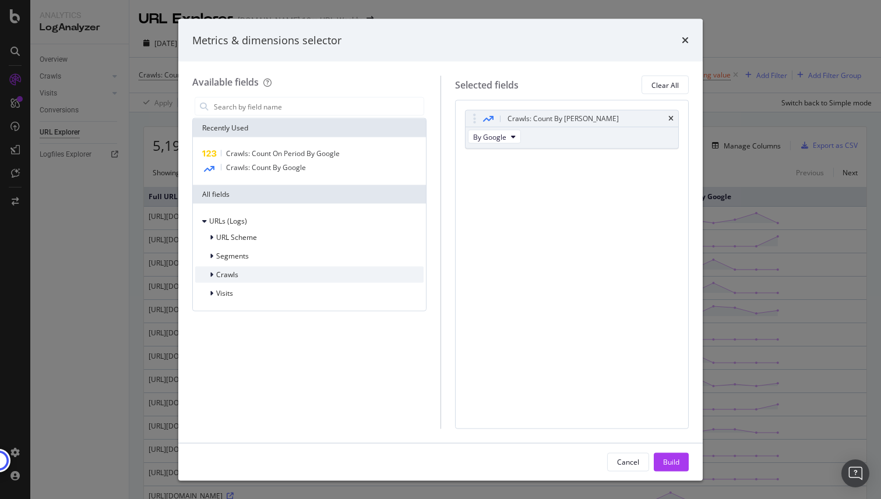
click at [235, 274] on span "Crawls" at bounding box center [227, 275] width 22 height 10
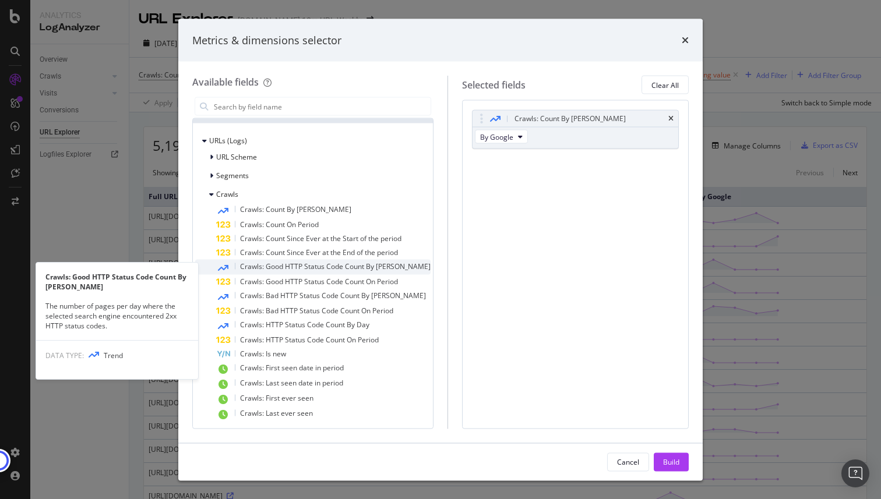
scroll to position [101, 0]
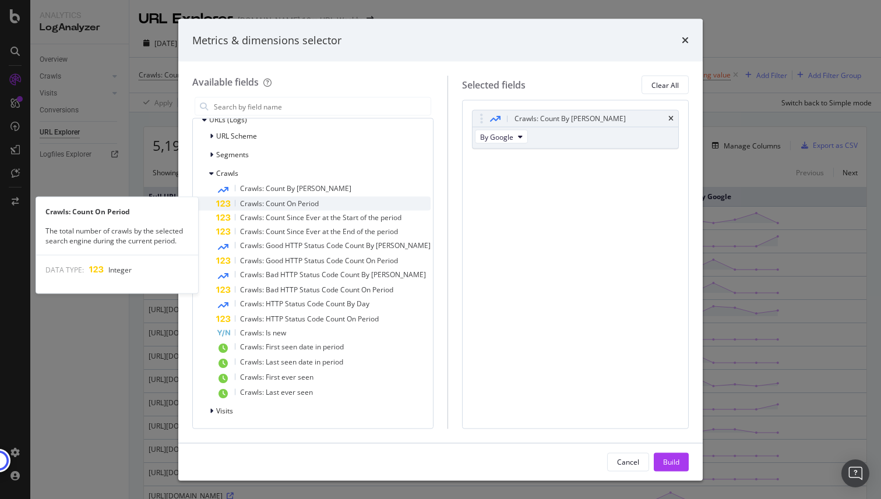
click at [334, 202] on div "Crawls: Count On Period" at bounding box center [323, 204] width 214 height 14
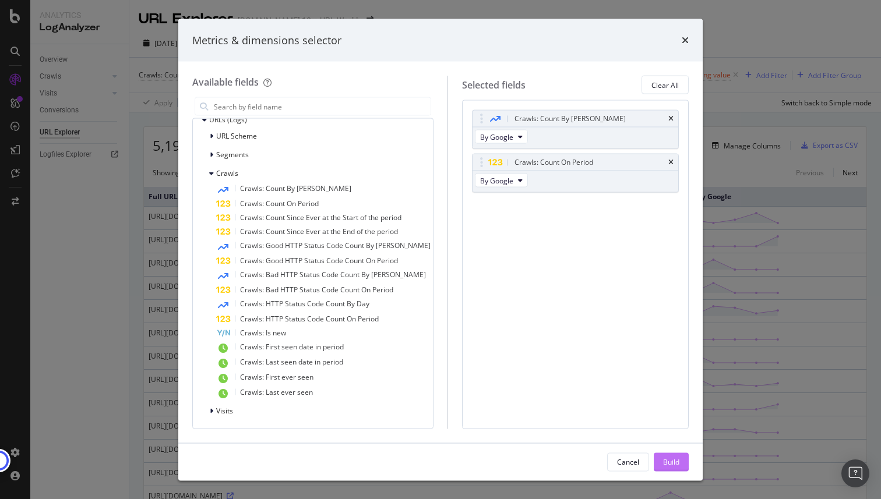
click at [673, 453] on div "Build" at bounding box center [671, 461] width 16 height 17
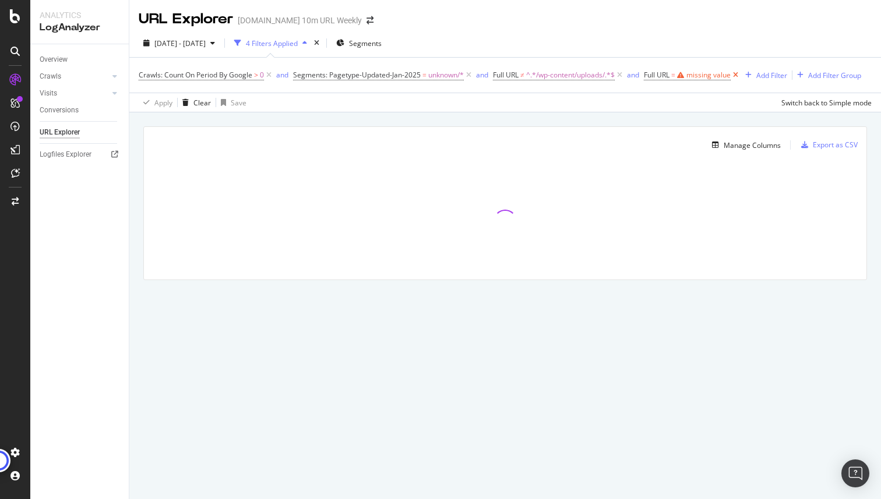
click at [738, 73] on icon at bounding box center [735, 75] width 10 height 12
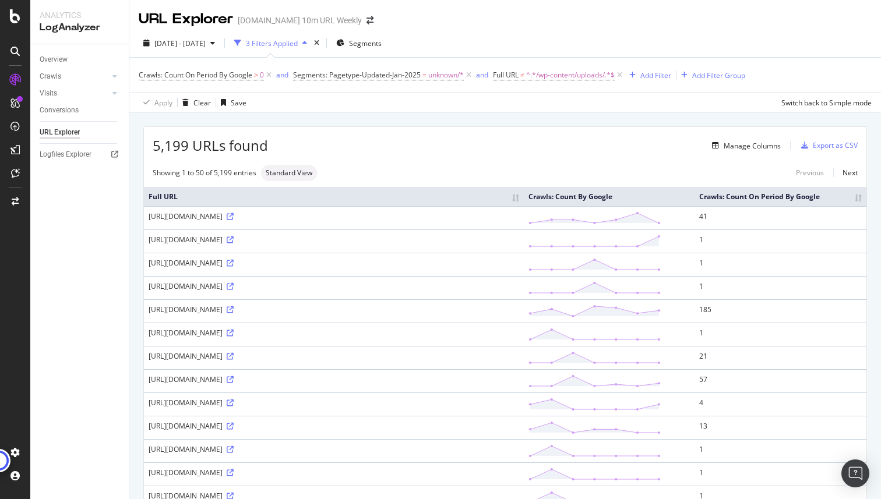
click at [860, 201] on th "Crawls: Count On Period By Google" at bounding box center [780, 196] width 172 height 19
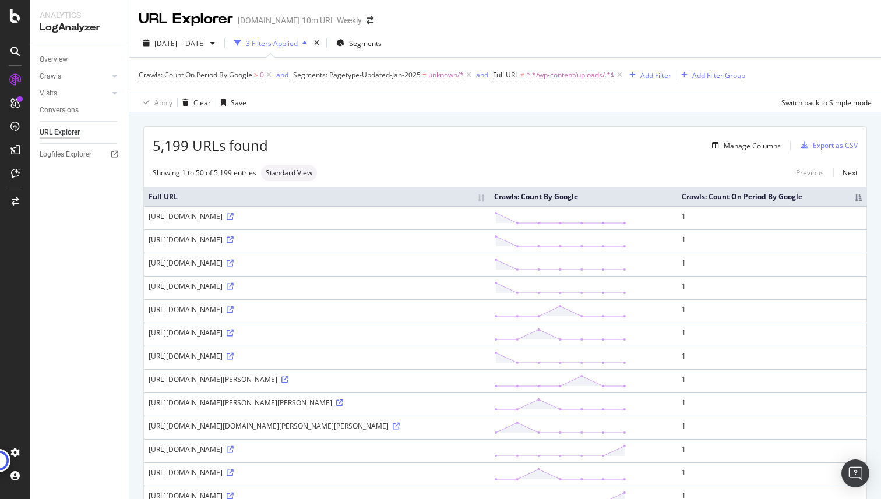
click at [858, 206] on th "Crawls: Count On Period By Google" at bounding box center [771, 196] width 189 height 19
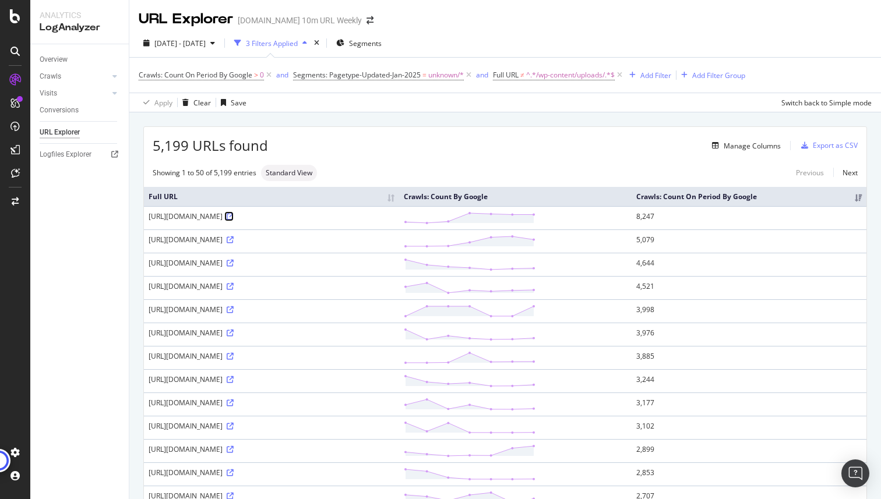
click at [234, 214] on icon at bounding box center [230, 216] width 7 height 7
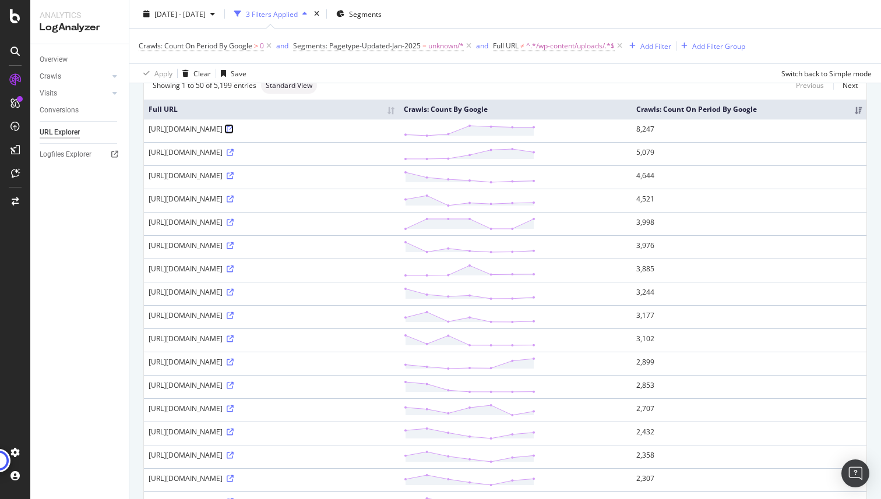
scroll to position [89, 0]
drag, startPoint x: 263, startPoint y: 150, endPoint x: 218, endPoint y: 151, distance: 44.9
click at [218, 151] on div "https://talksport.com/assets/client/editionsBanner.5b27c96876607ecf936a.1.js" at bounding box center [272, 151] width 246 height 10
copy div "/assets/client/"
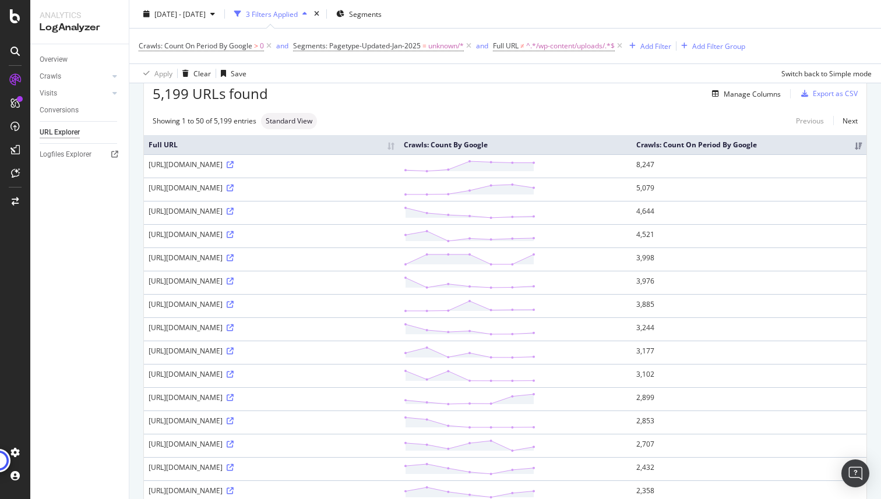
scroll to position [50, 0]
click at [653, 46] on div "Add Filter" at bounding box center [655, 46] width 31 height 10
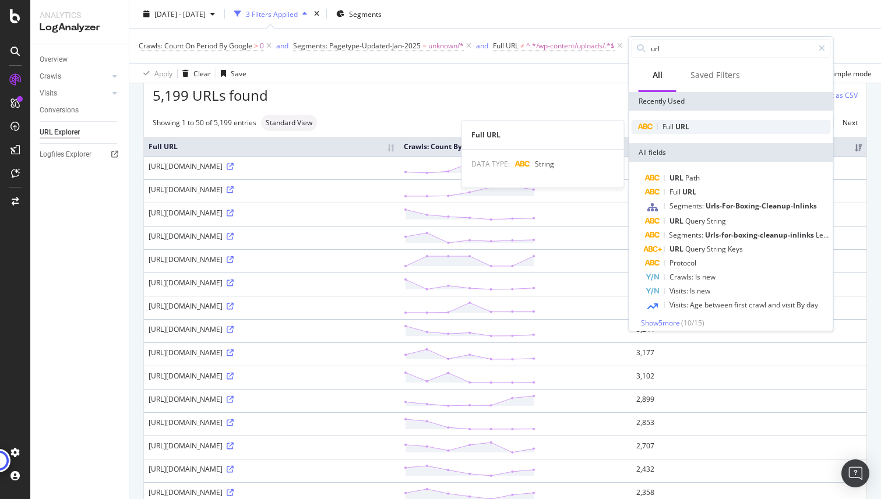
click at [680, 129] on span "URL" at bounding box center [682, 127] width 14 height 10
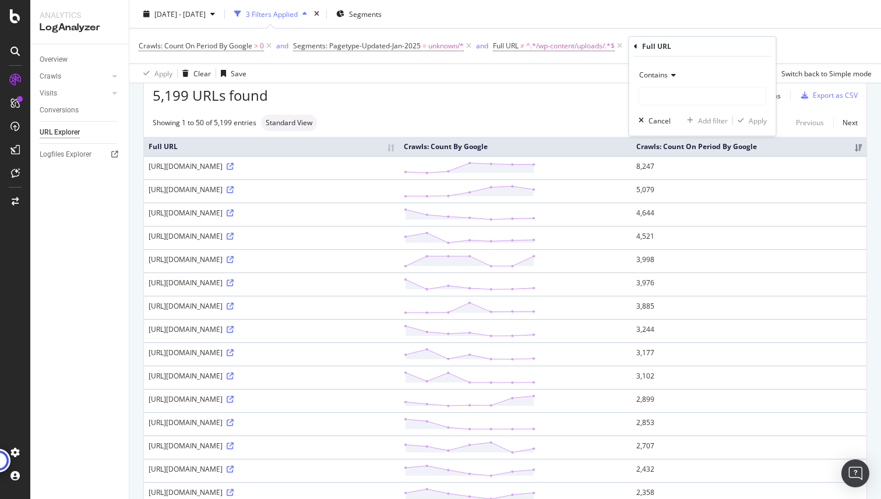
click at [667, 73] on icon at bounding box center [671, 75] width 8 height 7
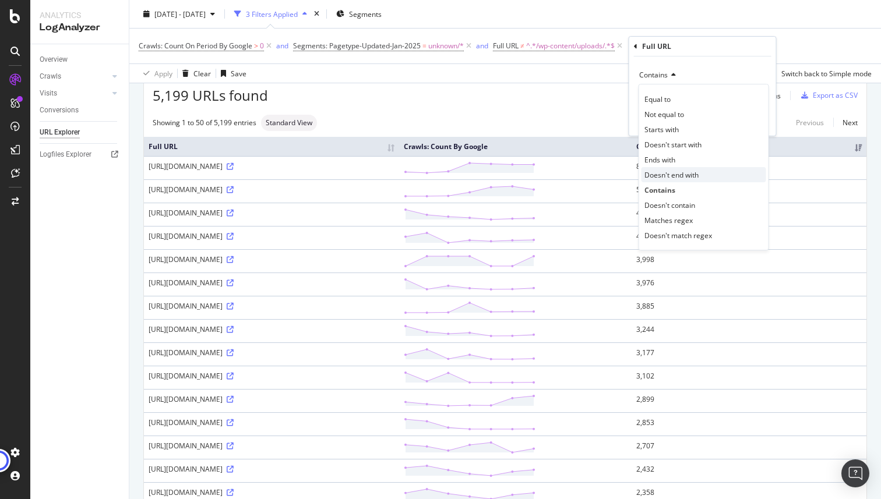
click at [678, 171] on span "Doesn't end with" at bounding box center [671, 175] width 54 height 10
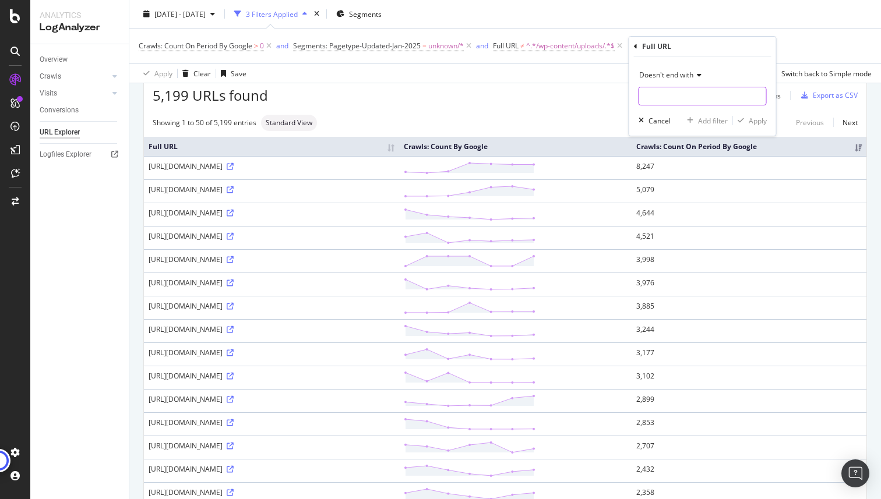
click at [665, 98] on input "text" at bounding box center [702, 96] width 127 height 19
type input ".js"
click at [759, 120] on div "Apply" at bounding box center [757, 121] width 18 height 10
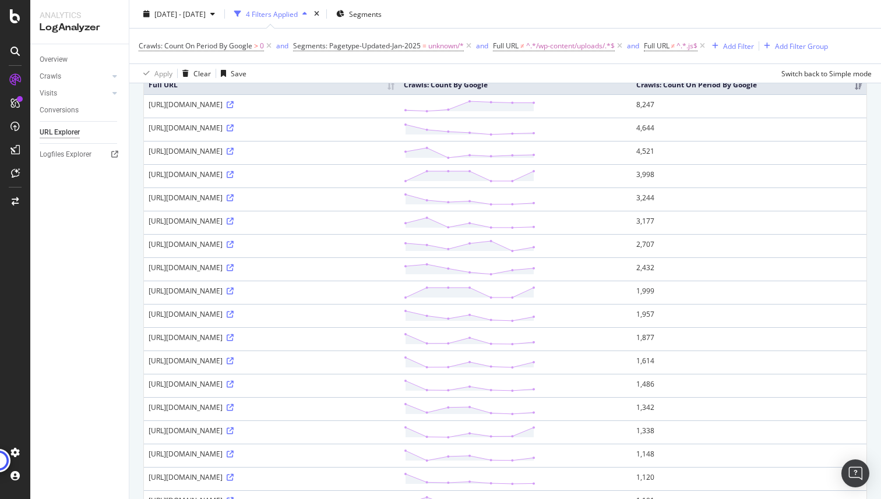
scroll to position [116, 0]
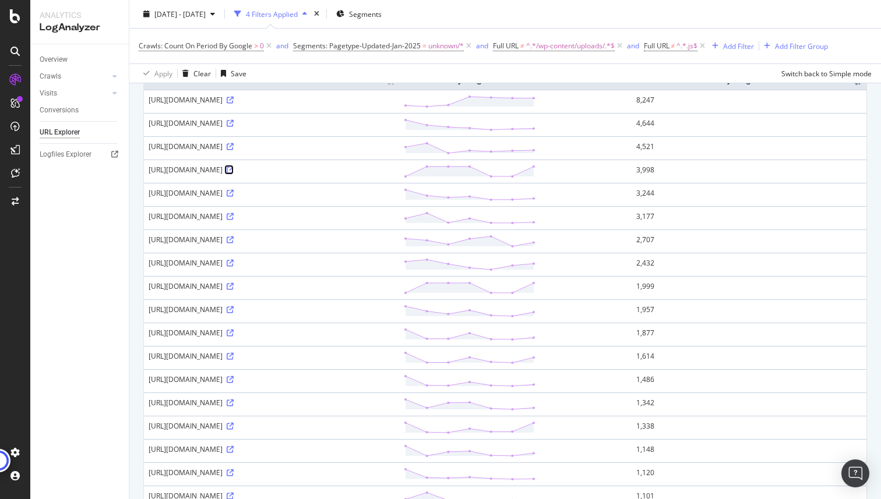
click at [234, 168] on icon at bounding box center [230, 170] width 7 height 7
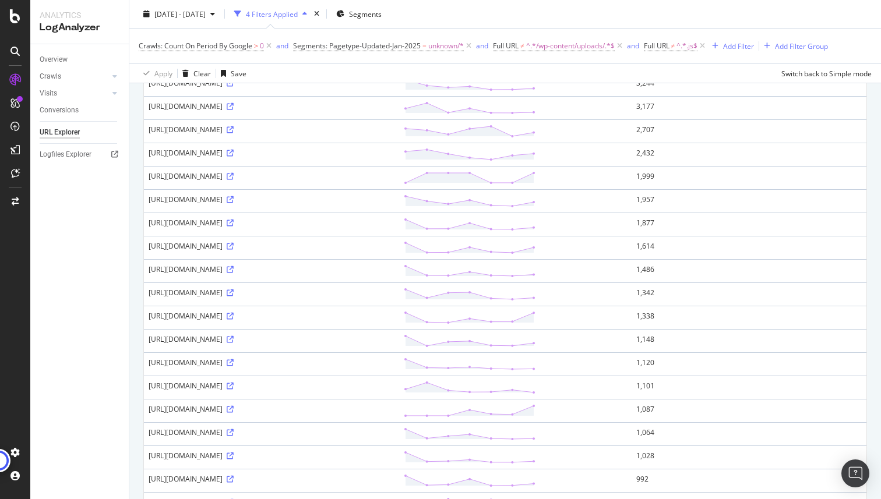
scroll to position [230, 0]
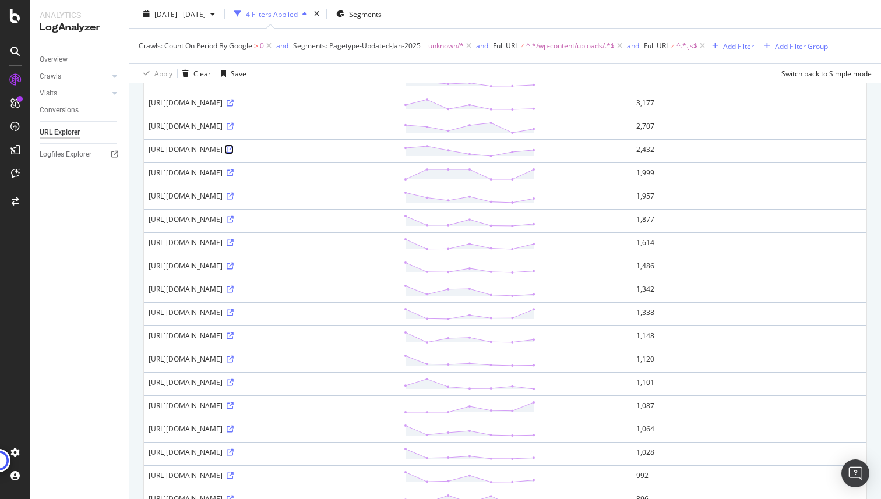
click at [234, 150] on icon at bounding box center [230, 149] width 7 height 7
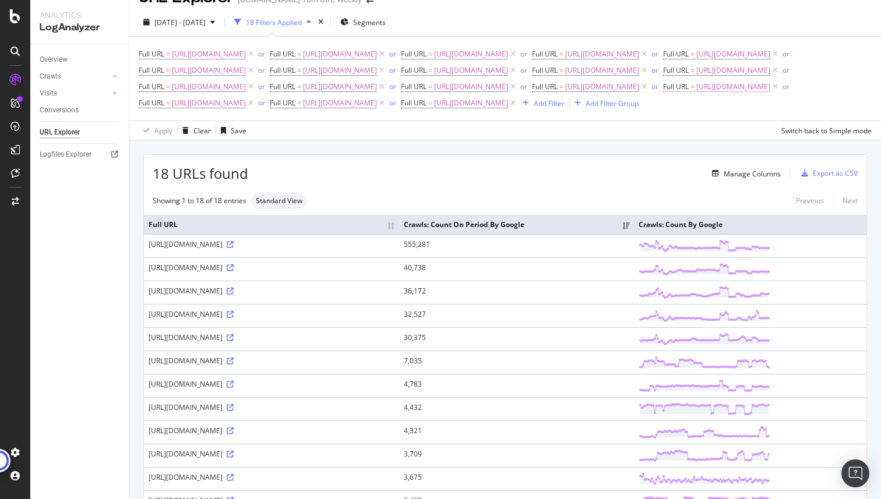
scroll to position [23, 0]
